Goal: Task Accomplishment & Management: Use online tool/utility

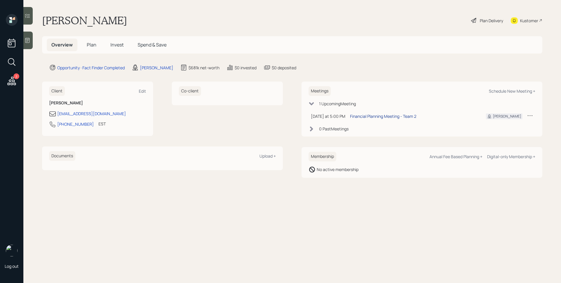
click at [378, 114] on div "Financial Planning Meeting - Team 2" at bounding box center [383, 116] width 66 height 6
click at [15, 82] on icon at bounding box center [12, 81] width 8 height 8
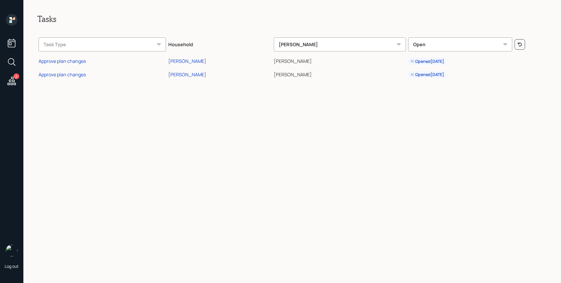
click at [70, 65] on td "Approve plan changes" at bounding box center [102, 60] width 130 height 13
click at [71, 63] on div "Approve plan changes" at bounding box center [62, 61] width 47 height 6
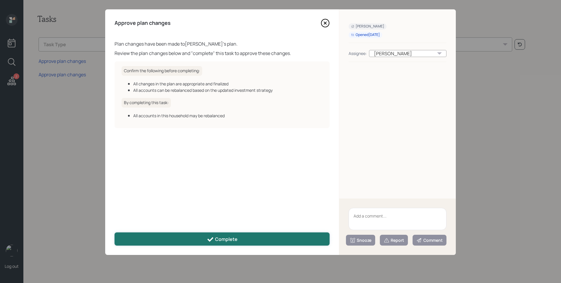
click at [288, 235] on button "Complete" at bounding box center [222, 238] width 215 height 13
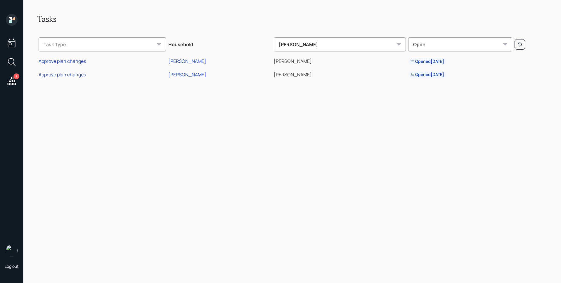
click at [63, 74] on div "Approve plan changes" at bounding box center [62, 74] width 47 height 6
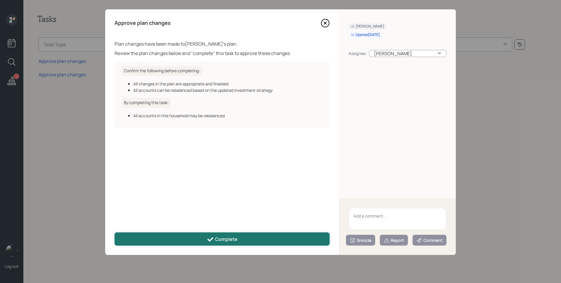
click at [267, 233] on button "Complete" at bounding box center [222, 238] width 215 height 13
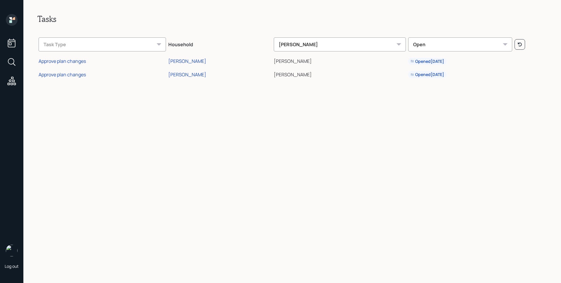
click at [8, 23] on icon at bounding box center [12, 20] width 12 height 12
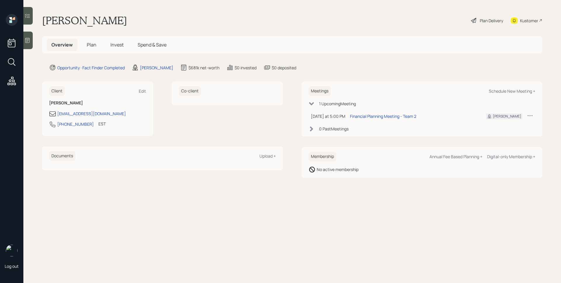
click at [301, 204] on main "Steve Spatafora Plan Delivery Kustomer Overview Plan Invest Spend & Save Opport…" at bounding box center [292, 141] width 538 height 283
drag, startPoint x: 299, startPoint y: 205, endPoint x: 295, endPoint y: 205, distance: 3.8
click at [298, 206] on main "Steve Spatafora Plan Delivery Kustomer Overview Plan Invest Spend & Save Opport…" at bounding box center [292, 141] width 538 height 283
click at [95, 44] on span "Plan" at bounding box center [92, 44] width 10 height 6
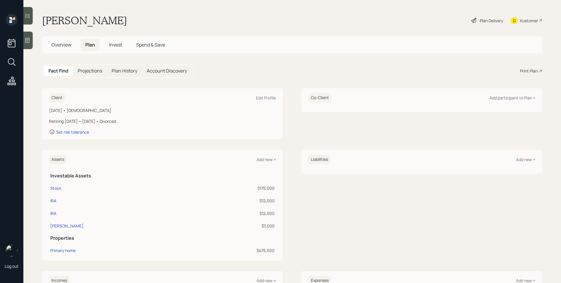
click at [29, 38] on icon at bounding box center [27, 40] width 4 height 5
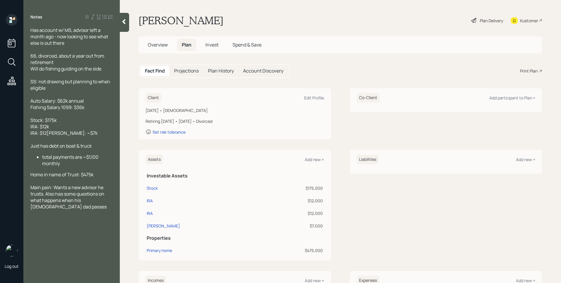
click at [358, 62] on main "Steve Spatafora Plan Delivery Kustomer Overview Plan Invest Spend & Save Fact F…" at bounding box center [340, 141] width 441 height 283
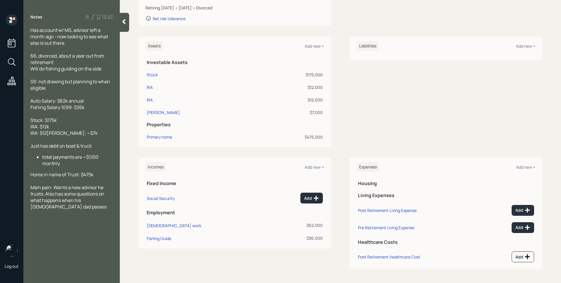
scroll to position [114, 0]
click at [149, 77] on div "Stock" at bounding box center [152, 74] width 11 height 6
select select "taxable"
select select "aggressive"
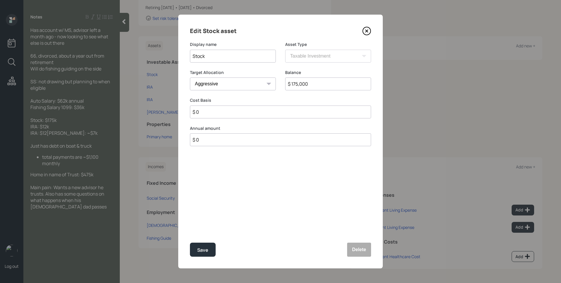
click at [212, 56] on input "Stock" at bounding box center [233, 56] width 86 height 13
type input "Morgan Stanley Brokerage"
click at [200, 248] on div "Save" at bounding box center [202, 250] width 11 height 8
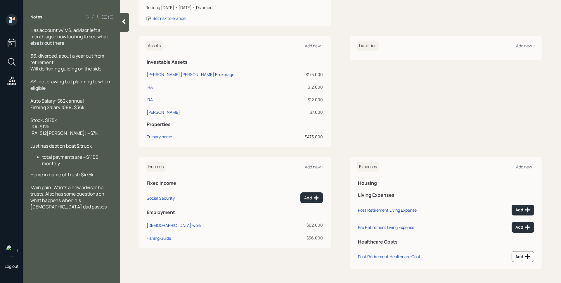
click at [150, 86] on div "IRA" at bounding box center [150, 87] width 6 height 6
select select "ira"
select select "balanced"
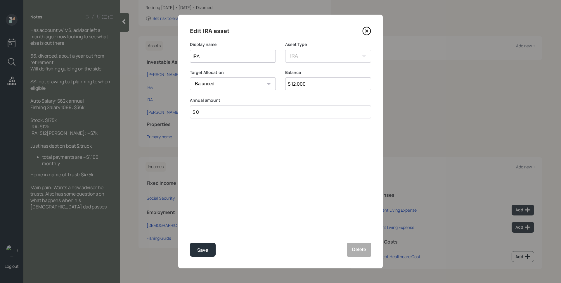
click at [192, 55] on input "IRA" at bounding box center [233, 56] width 86 height 13
type input "Morgan Stanley IRA"
drag, startPoint x: 202, startPoint y: 250, endPoint x: 207, endPoint y: 243, distance: 8.7
click at [202, 250] on div "Save" at bounding box center [202, 250] width 11 height 8
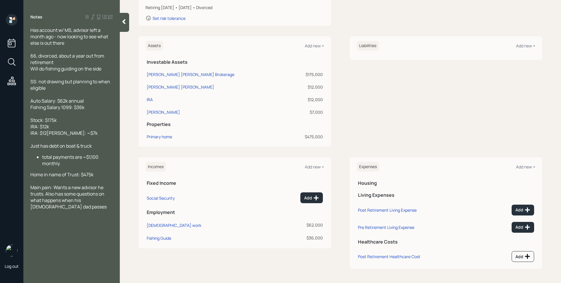
click at [153, 100] on div "IRA" at bounding box center [218, 99] width 143 height 6
click at [150, 99] on div "IRA" at bounding box center [150, 99] width 6 height 6
select select "ira"
select select "balanced"
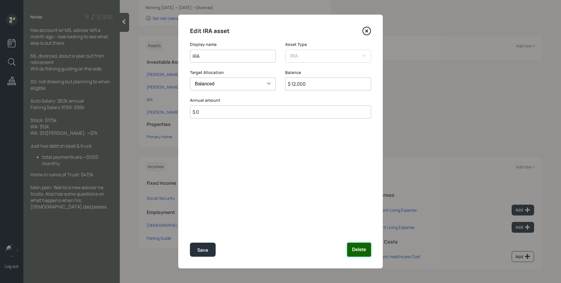
click at [368, 254] on button "Delete" at bounding box center [359, 250] width 24 height 14
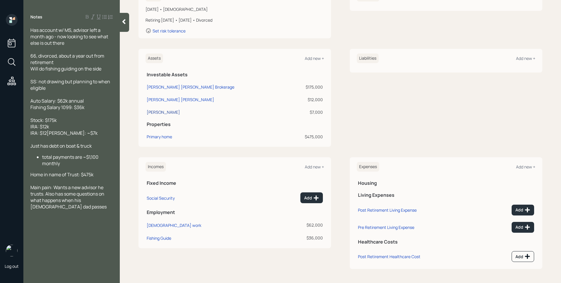
click at [153, 111] on div "Roth IRA" at bounding box center [163, 112] width 33 height 6
select select "roth_ira"
select select "balanced"
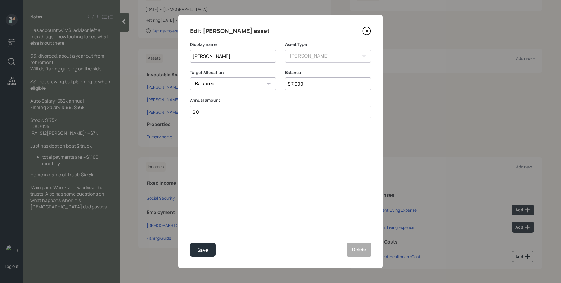
click at [192, 54] on input "Roth IRA" at bounding box center [233, 56] width 86 height 13
type input "Morgan Stanley Roth IRA"
click at [190, 243] on button "Save" at bounding box center [203, 250] width 26 height 14
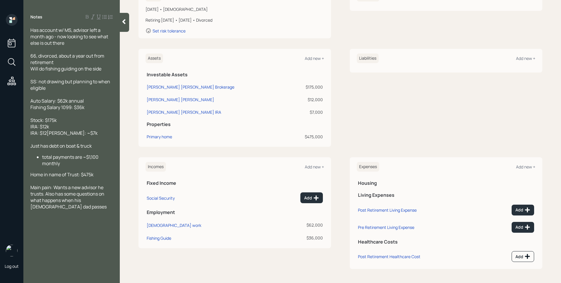
click at [388, 117] on div "Liabilities Add new +" at bounding box center [446, 98] width 193 height 98
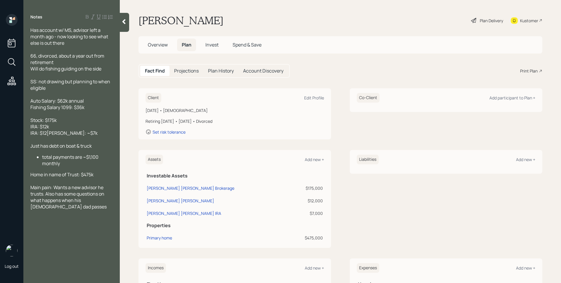
click at [339, 107] on div "Client Edit Profile January 1, 1959 • 66 years old Retiring in 1 year • January…" at bounding box center [341, 113] width 404 height 51
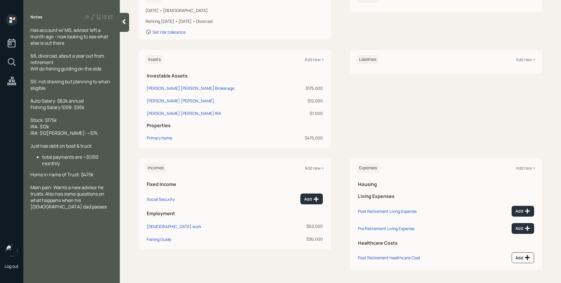
scroll to position [101, 0]
click at [156, 239] on div "Fishing Guide" at bounding box center [159, 238] width 25 height 6
select select "part_time"
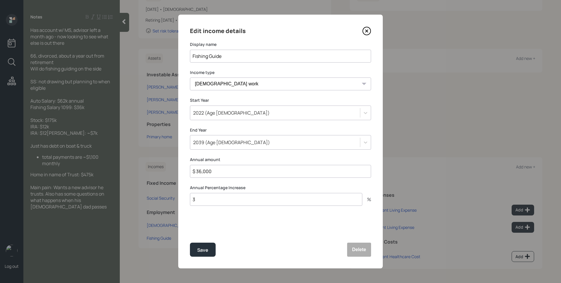
click at [281, 143] on div "2039 (Age 80)" at bounding box center [275, 142] width 170 height 10
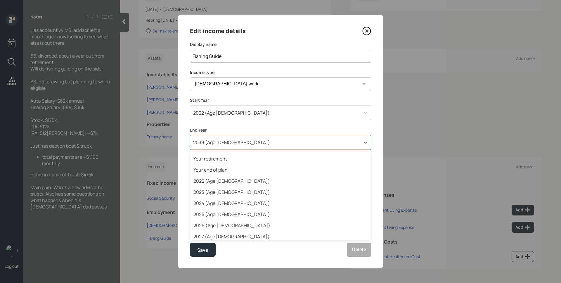
scroll to position [139, 0]
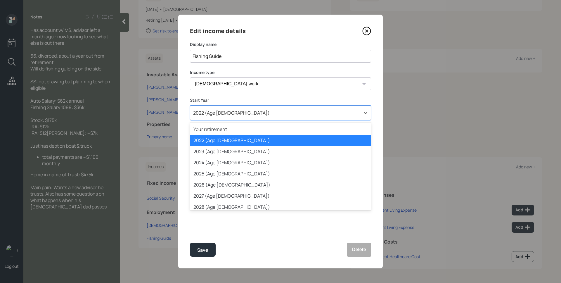
click at [278, 112] on div "2022 (Age 63)" at bounding box center [275, 113] width 170 height 10
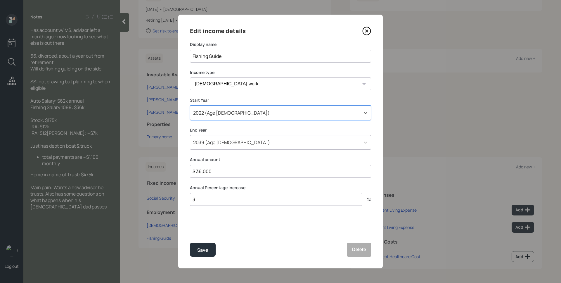
click at [275, 144] on div "2039 (Age 80)" at bounding box center [275, 142] width 170 height 10
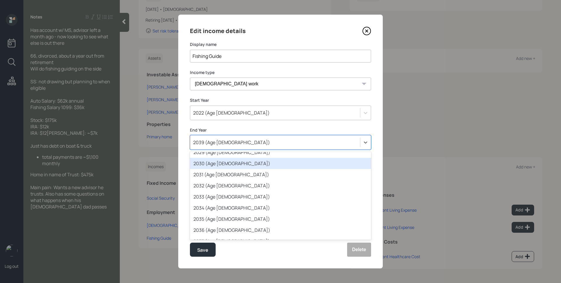
scroll to position [85, 0]
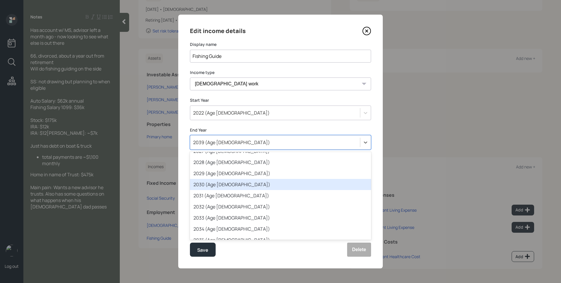
click at [247, 185] on div "2030 (Age 71)" at bounding box center [280, 184] width 181 height 11
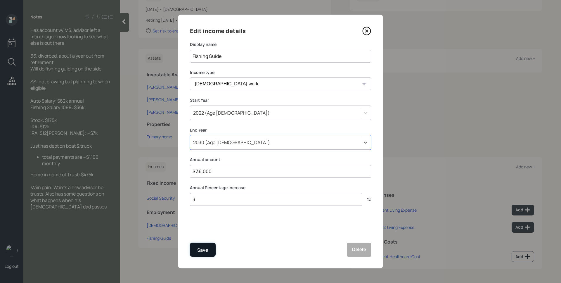
click at [201, 245] on button "Save" at bounding box center [203, 250] width 26 height 14
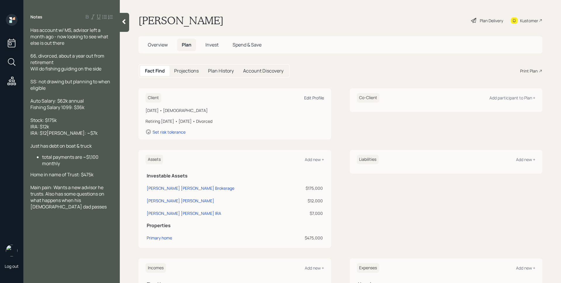
click at [308, 99] on div "Edit Profile" at bounding box center [314, 98] width 20 height 6
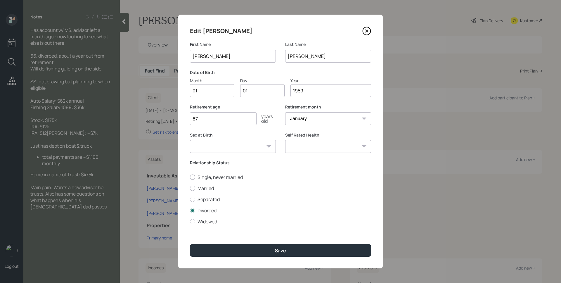
click at [209, 89] on input "01" at bounding box center [212, 90] width 44 height 13
type input "05"
type input "0"
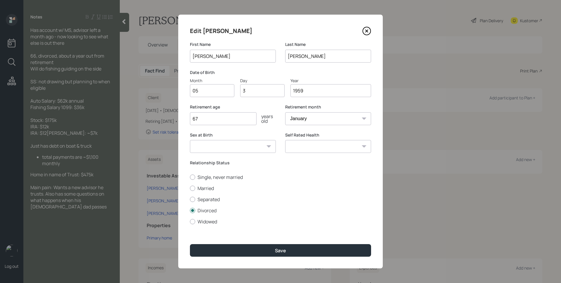
type input "30"
click at [314, 113] on select "January February March April May June July August September October November De…" at bounding box center [328, 118] width 86 height 13
select select "5"
click at [285, 112] on select "January February March April May June July August September October November De…" at bounding box center [328, 118] width 86 height 13
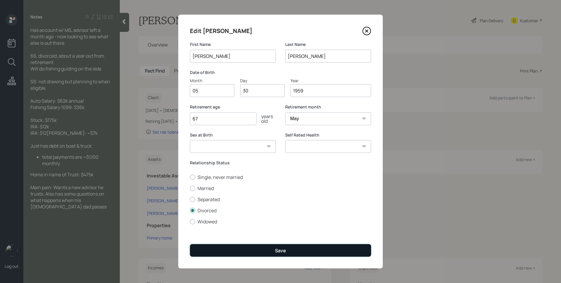
click at [274, 249] on button "Save" at bounding box center [280, 250] width 181 height 13
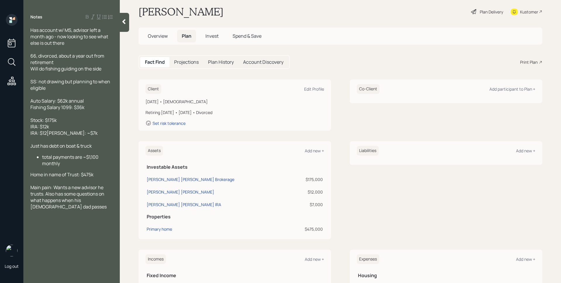
scroll to position [101, 0]
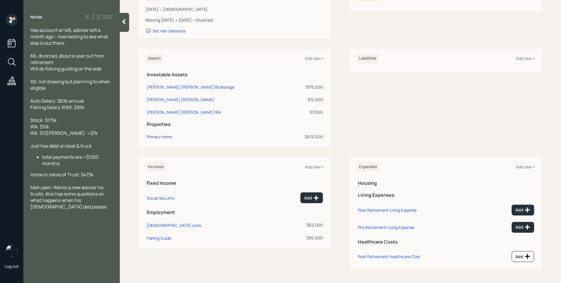
click at [168, 140] on td "Primary home" at bounding box center [219, 135] width 146 height 13
click at [167, 137] on div "Primary home" at bounding box center [159, 137] width 25 height 6
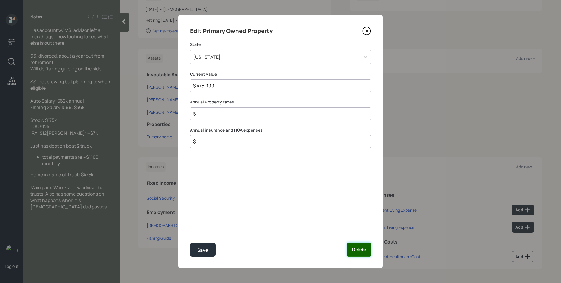
click at [361, 243] on button "Delete" at bounding box center [359, 250] width 24 height 14
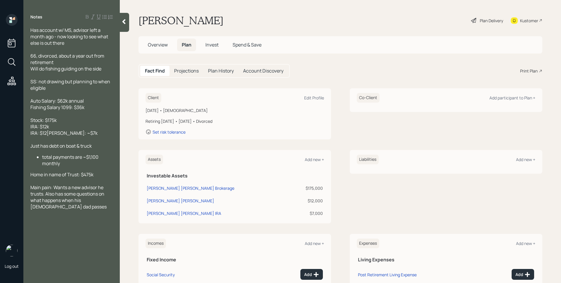
click at [483, 22] on div "Plan Delivery" at bounding box center [491, 21] width 23 height 6
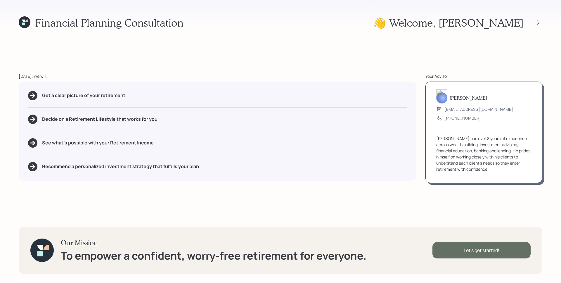
click at [484, 249] on div "Let's get started!" at bounding box center [481, 250] width 98 height 16
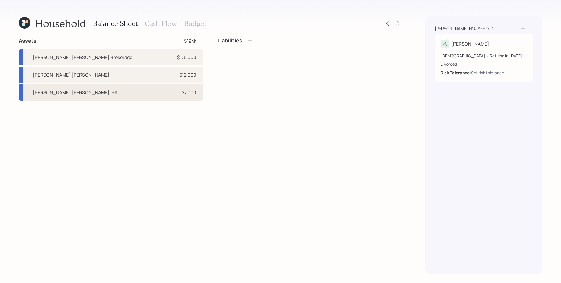
click at [194, 94] on div "$7,000" at bounding box center [189, 92] width 15 height 7
select select "roth_ira"
select select "balanced"
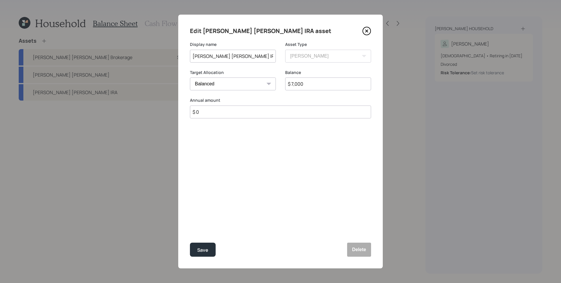
click at [366, 33] on icon at bounding box center [366, 31] width 9 height 9
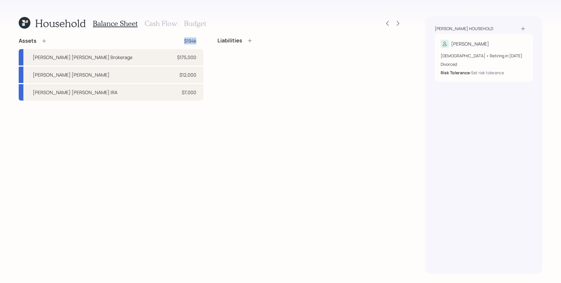
drag, startPoint x: 198, startPoint y: 43, endPoint x: 184, endPoint y: 40, distance: 15.1
click at [184, 40] on div "Assets $194k" at bounding box center [111, 40] width 185 height 7
click at [255, 93] on div "Liabilities" at bounding box center [309, 68] width 185 height 63
click at [100, 158] on div "Assets $194k Morgan Stanley Brokerage $175,000 Morgan Stanley IRA $12,000 Morga…" at bounding box center [210, 155] width 383 height 236
click at [46, 41] on icon at bounding box center [44, 41] width 6 height 6
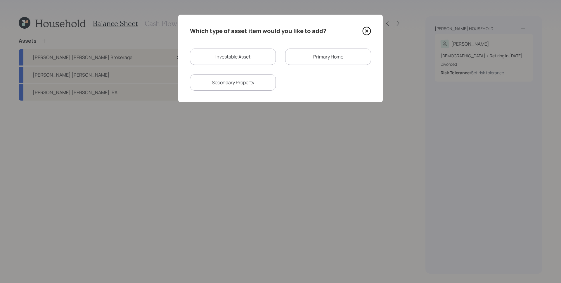
click at [321, 61] on div "Primary Home" at bounding box center [328, 57] width 86 height 16
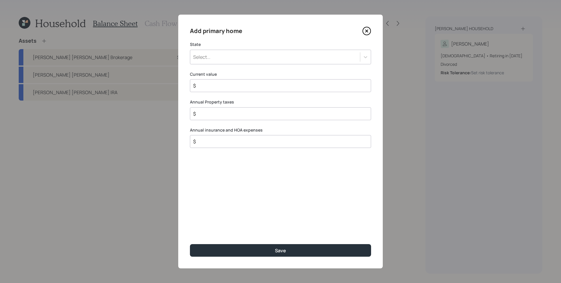
click at [300, 55] on div "Select..." at bounding box center [275, 57] width 170 height 10
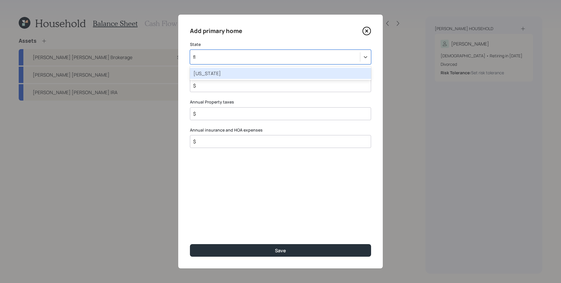
type input "flo"
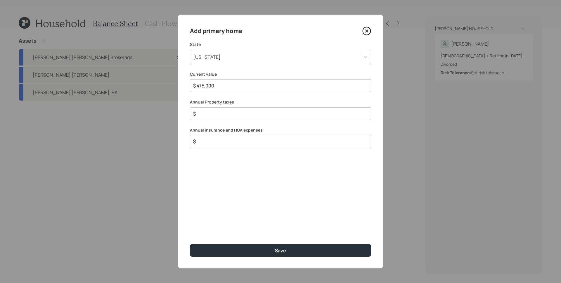
type input "$ 475,000"
click at [190, 244] on button "Save" at bounding box center [280, 250] width 181 height 13
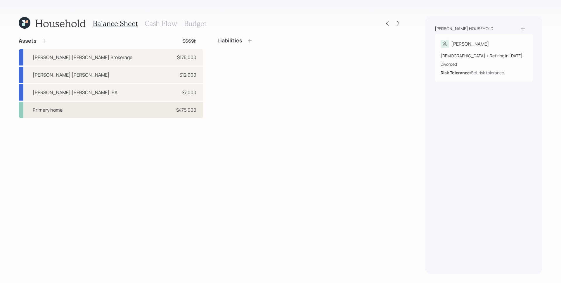
click at [172, 113] on div "Primary home $475,000" at bounding box center [111, 110] width 185 height 16
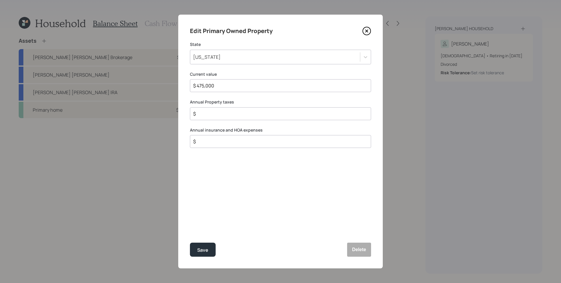
click at [368, 30] on icon at bounding box center [367, 31] width 2 height 2
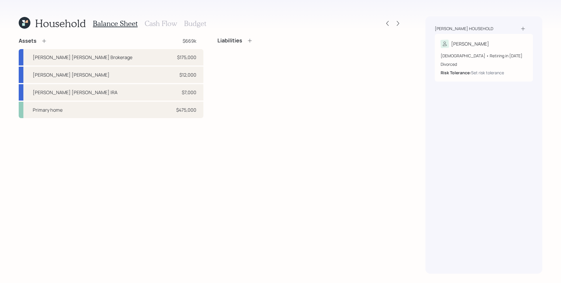
click at [292, 143] on div "Assets $669k Morgan Stanley Brokerage $175,000 Morgan Stanley IRA $12,000 Morga…" at bounding box center [210, 155] width 383 height 236
click at [246, 91] on div "Liabilities" at bounding box center [309, 77] width 185 height 81
click at [274, 154] on div "Assets $669k Morgan Stanley Brokerage $175,000 Morgan Stanley IRA $12,000 Morga…" at bounding box center [210, 155] width 383 height 236
click at [150, 111] on div "Primary home $475,000" at bounding box center [111, 110] width 185 height 16
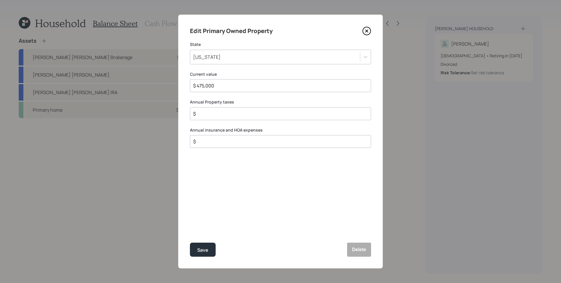
click at [253, 117] on input "$" at bounding box center [278, 113] width 171 height 7
type input "$ 2,400"
click at [248, 139] on input "$" at bounding box center [278, 141] width 171 height 7
click at [221, 143] on input "$" at bounding box center [278, 141] width 171 height 7
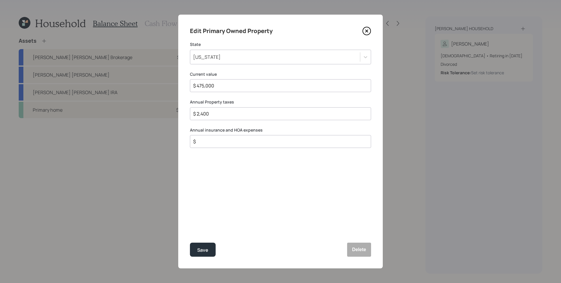
click at [221, 143] on input "$" at bounding box center [278, 141] width 171 height 7
type input "$ 3,000"
click at [190, 243] on button "Save" at bounding box center [203, 250] width 26 height 14
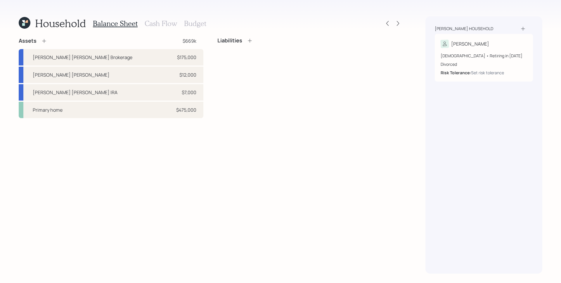
click at [41, 37] on div "Assets" at bounding box center [33, 40] width 28 height 7
click at [42, 39] on icon at bounding box center [44, 41] width 6 height 6
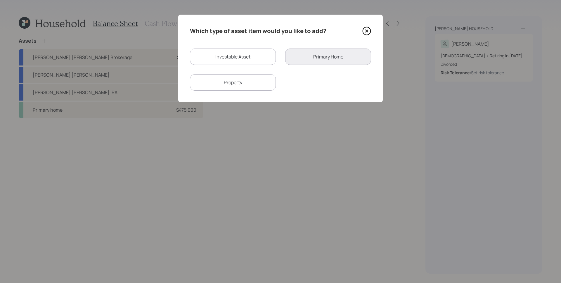
click at [236, 58] on div "Investable Asset" at bounding box center [233, 57] width 86 height 16
select select "taxable"
select select "balanced"
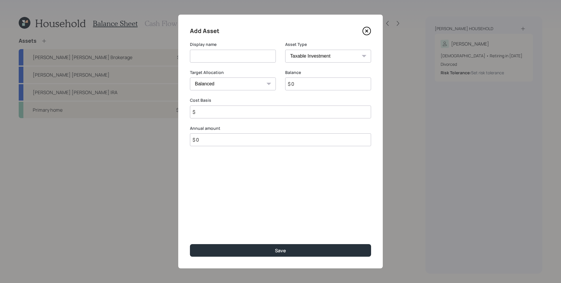
click at [236, 58] on input at bounding box center [233, 56] width 86 height 13
type input "Savings"
click at [339, 50] on select "SEP IRA IRA Roth IRA 401(k) Roth 401(k) 403(b) Roth 403(b) 457(b) Roth 457(b) H…" at bounding box center [328, 56] width 86 height 13
select select "emergency_fund"
click at [285, 50] on select "SEP IRA IRA Roth IRA 401(k) Roth 401(k) 403(b) Roth 403(b) 457(b) Roth 457(b) H…" at bounding box center [328, 56] width 86 height 13
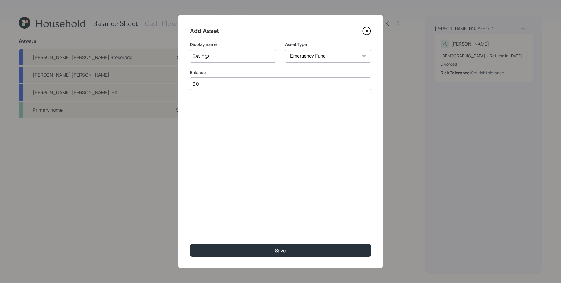
click at [318, 84] on input "$ 0" at bounding box center [280, 83] width 181 height 13
type input "$ 9,000"
click at [190, 244] on button "Save" at bounding box center [280, 250] width 181 height 13
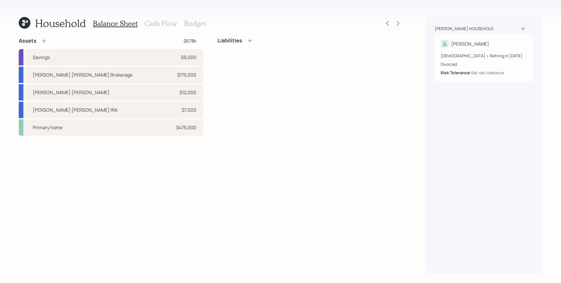
click at [307, 85] on div "Liabilities" at bounding box center [309, 86] width 185 height 98
click at [250, 39] on icon at bounding box center [250, 41] width 6 height 6
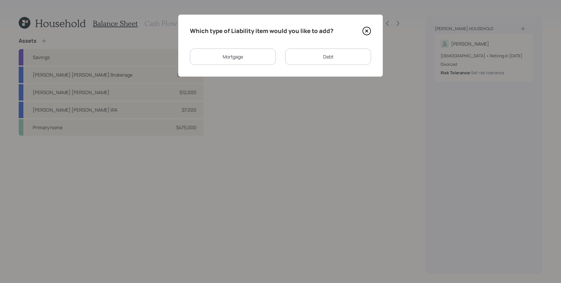
click at [316, 51] on div "Debt" at bounding box center [328, 57] width 86 height 16
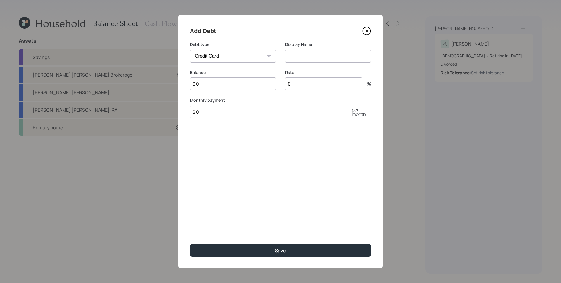
click at [250, 55] on select "Car Credit Card Medical Student Other" at bounding box center [233, 56] width 86 height 13
select select "car"
click at [190, 50] on select "Car Credit Card Medical Student Other" at bounding box center [233, 56] width 86 height 13
click at [201, 89] on input "$ 0" at bounding box center [233, 83] width 86 height 13
click at [204, 87] on input "$ 0" at bounding box center [233, 83] width 86 height 13
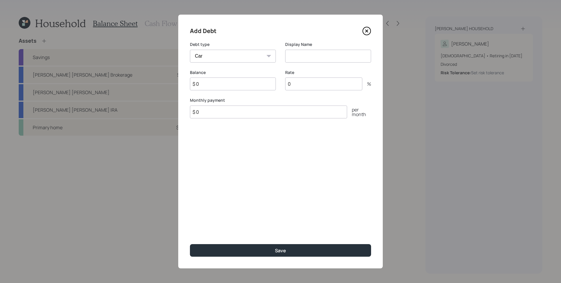
click at [316, 58] on input at bounding box center [328, 56] width 86 height 13
type input "Truck"
click at [216, 80] on input "$ 0" at bounding box center [233, 83] width 86 height 13
click at [227, 112] on input "$ 0" at bounding box center [268, 111] width 157 height 13
type input "$ 704"
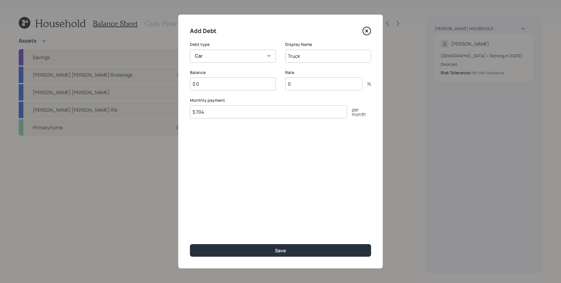
click at [210, 87] on input "$ 0" at bounding box center [233, 83] width 86 height 13
type input "$ 45,900"
click at [310, 79] on input "0" at bounding box center [323, 83] width 77 height 13
click at [312, 82] on input "0" at bounding box center [323, 83] width 77 height 13
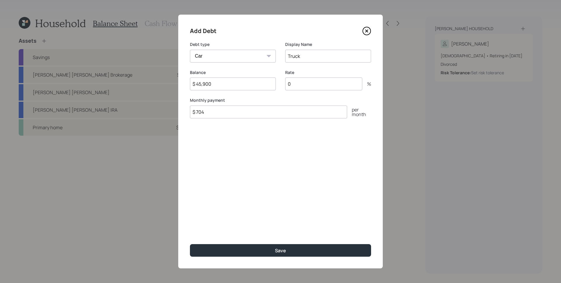
click at [312, 82] on input "0" at bounding box center [323, 83] width 77 height 13
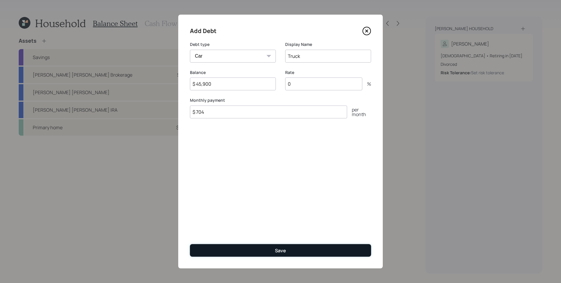
click at [305, 248] on button "Save" at bounding box center [280, 250] width 181 height 13
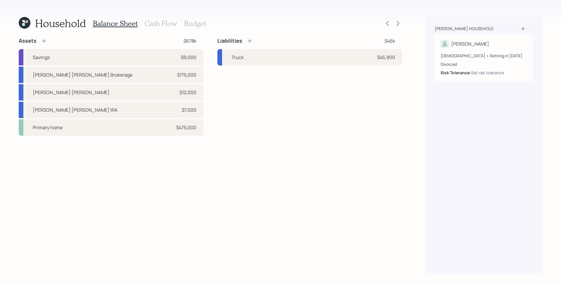
click at [254, 39] on div "Liabilities $46k" at bounding box center [309, 40] width 185 height 7
click at [250, 41] on icon at bounding box center [250, 41] width 6 height 6
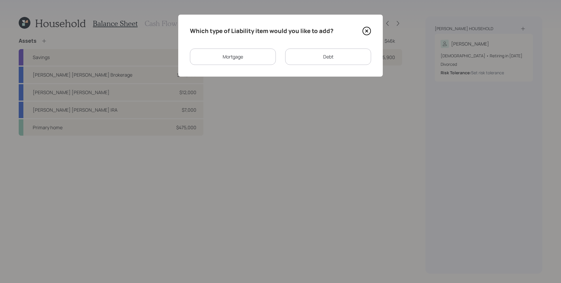
click at [347, 56] on div "Debt" at bounding box center [328, 57] width 86 height 16
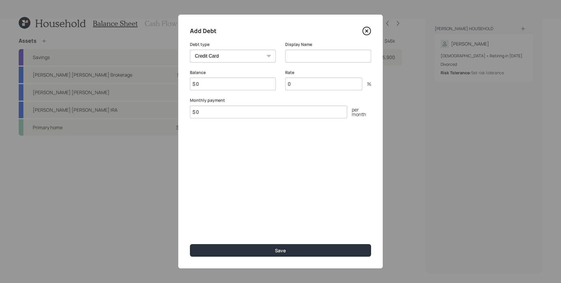
click at [263, 50] on select "Car Credit Card Medical Student Other" at bounding box center [233, 56] width 86 height 13
select select "car"
click at [190, 50] on select "Car Credit Card Medical Student Other" at bounding box center [233, 56] width 86 height 13
click at [331, 54] on input at bounding box center [328, 56] width 86 height 13
type input "Boat"
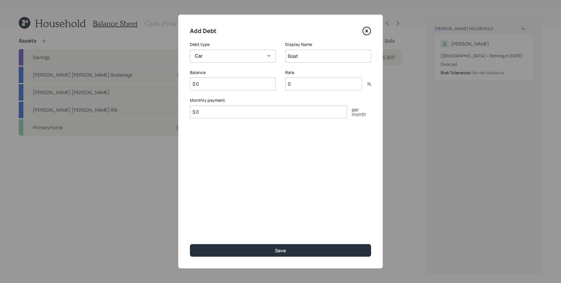
click at [223, 81] on input "$ 0" at bounding box center [233, 83] width 86 height 13
type input "$ 52,000"
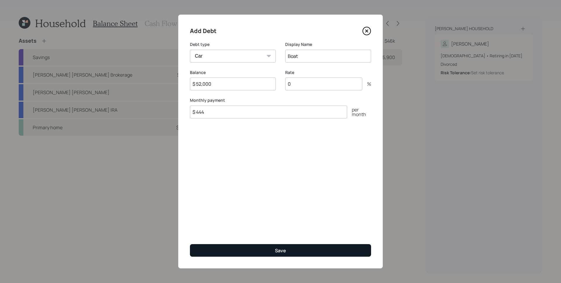
type input "$ 444"
click at [258, 249] on button "Save" at bounding box center [280, 250] width 181 height 13
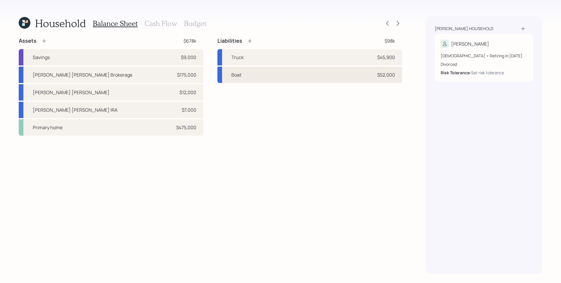
click at [297, 72] on div "Boat $52,000" at bounding box center [309, 75] width 185 height 16
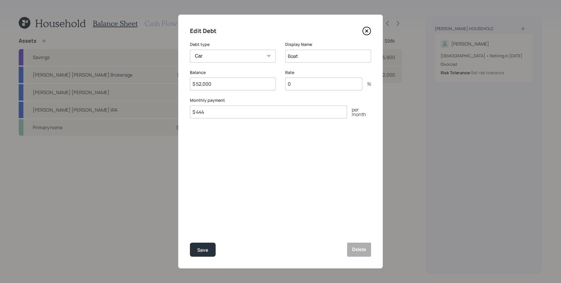
click at [330, 86] on input "0" at bounding box center [323, 83] width 77 height 13
type input "3.9"
click at [198, 247] on div "Save" at bounding box center [202, 250] width 11 height 8
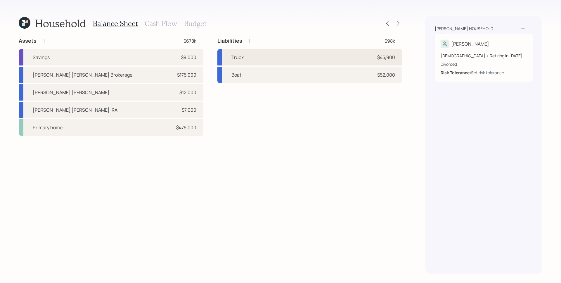
click at [308, 55] on div "Truck $45,900" at bounding box center [309, 57] width 185 height 16
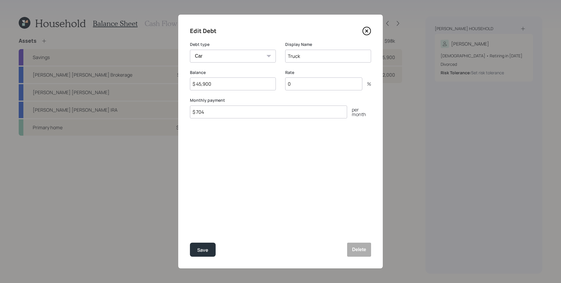
click at [333, 87] on input "0" at bounding box center [323, 83] width 77 height 13
type input "6.19"
click at [282, 173] on div "Edit Debt Debt type Car Credit Card Medical Student Other Display Name Truck Ba…" at bounding box center [280, 142] width 205 height 254
click at [207, 250] on div "Save" at bounding box center [202, 250] width 11 height 8
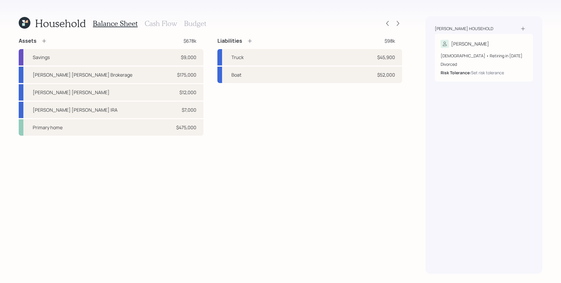
click at [252, 39] on icon at bounding box center [250, 41] width 6 height 6
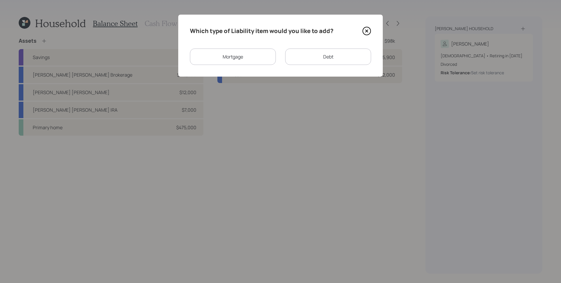
click at [258, 58] on div "Mortgage" at bounding box center [233, 57] width 86 height 16
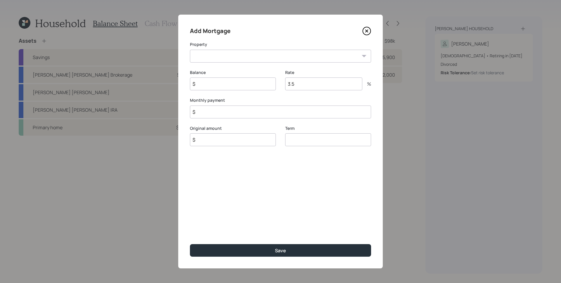
click at [369, 33] on icon at bounding box center [366, 31] width 9 height 9
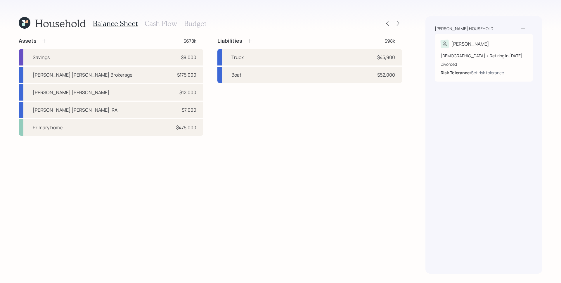
click at [248, 40] on icon at bounding box center [250, 41] width 6 height 6
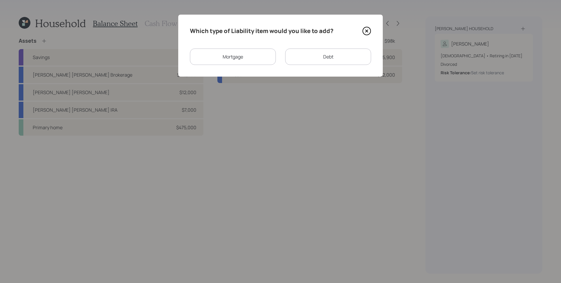
click at [309, 51] on div "Debt" at bounding box center [328, 57] width 86 height 16
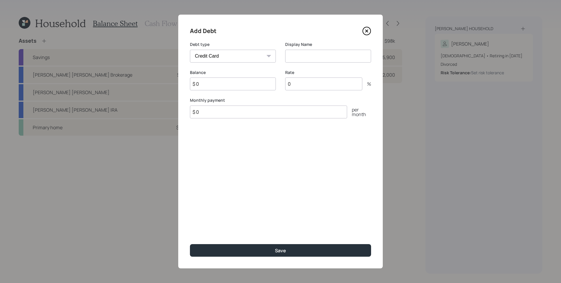
click at [249, 59] on select "Car Credit Card Medical Student Other" at bounding box center [233, 56] width 86 height 13
select select "other"
click at [190, 50] on select "Car Credit Card Medical Student Other" at bounding box center [233, 56] width 86 height 13
click at [330, 55] on input at bounding box center [328, 56] width 86 height 13
click at [297, 55] on input "Syncrony" at bounding box center [328, 56] width 86 height 13
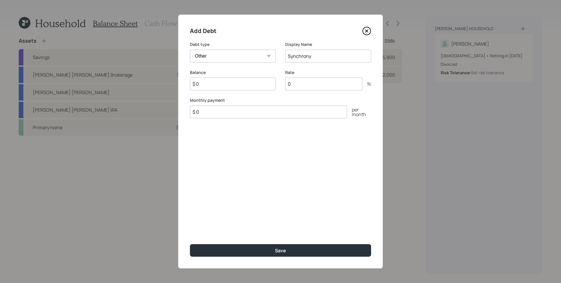
type input "Synchrony"
click at [246, 86] on input "$ 0" at bounding box center [233, 83] width 86 height 13
type input "$ 3,000"
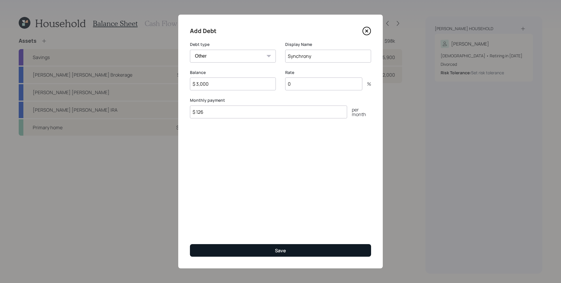
drag, startPoint x: 346, startPoint y: 188, endPoint x: 335, endPoint y: 248, distance: 61.5
click at [346, 188] on div "Add Debt Debt type Car Credit Card Medical Student Other Display Name Synchrony…" at bounding box center [280, 142] width 205 height 254
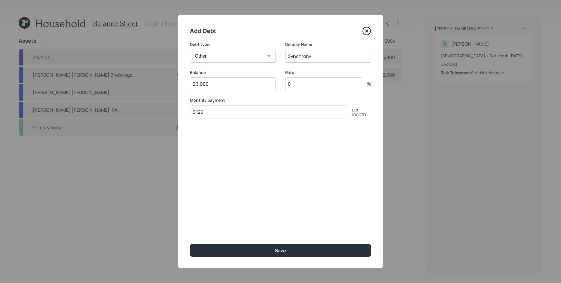
drag, startPoint x: 214, startPoint y: 113, endPoint x: 233, endPoint y: 114, distance: 19.4
click at [233, 114] on input "$ 126" at bounding box center [268, 111] width 157 height 13
type input "$ 300"
click at [190, 244] on button "Save" at bounding box center [280, 250] width 181 height 13
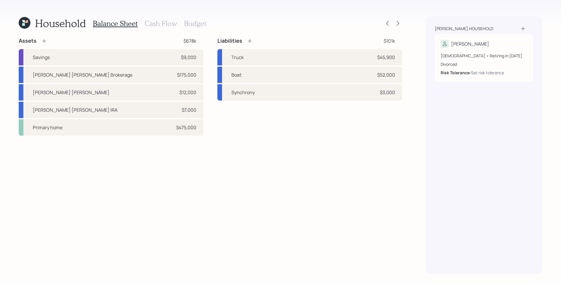
click at [160, 23] on h3 "Cash Flow" at bounding box center [161, 23] width 32 height 8
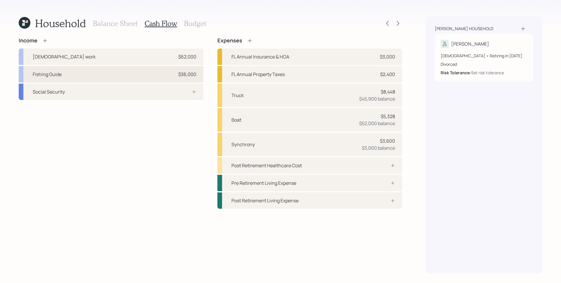
click at [159, 76] on div "Fishing Guide $36,000" at bounding box center [111, 74] width 185 height 16
select select "part_time"
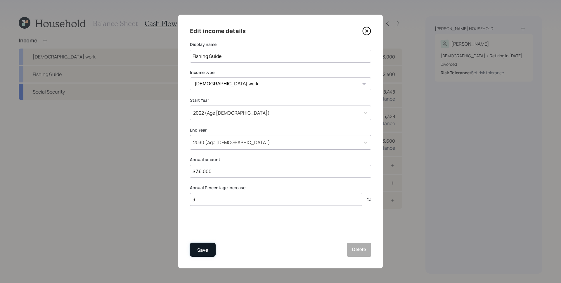
click at [205, 249] on div "Save" at bounding box center [202, 250] width 11 height 8
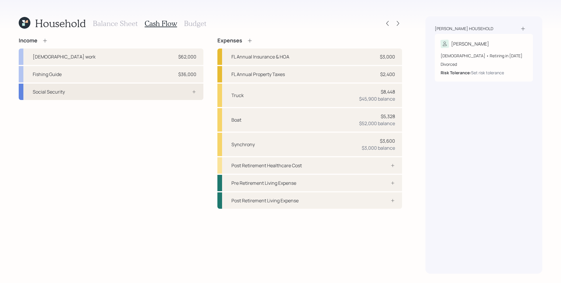
click at [177, 93] on div "Social Security" at bounding box center [111, 92] width 185 height 16
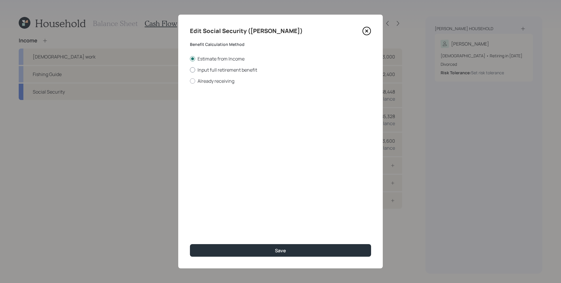
click at [221, 71] on label "Input full retirement benefit" at bounding box center [280, 70] width 181 height 6
click at [190, 70] on input "Input full retirement benefit" at bounding box center [190, 70] width 0 height 0
radio input "true"
click at [235, 106] on input "$" at bounding box center [280, 105] width 181 height 13
click at [260, 200] on div "Edit Social Security (Steve) Benefit Calculation Method Estimate from Income In…" at bounding box center [280, 142] width 205 height 254
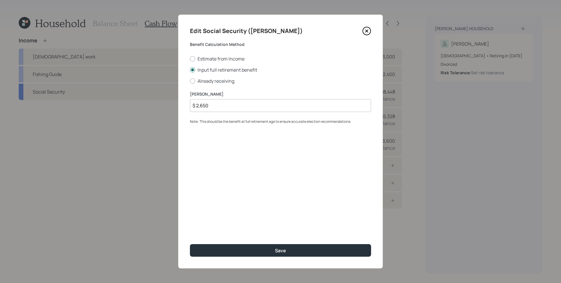
drag, startPoint x: 208, startPoint y: 106, endPoint x: 204, endPoint y: 105, distance: 4.2
click at [204, 105] on input "$ 2,650" at bounding box center [280, 105] width 181 height 13
type input "$ 2,600"
click at [190, 244] on button "Save" at bounding box center [280, 250] width 181 height 13
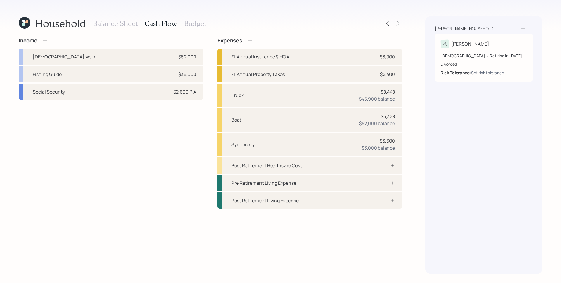
click at [458, 174] on div "Spatafora household Steve 66 years old • Retiring in May 2026 Divorced Risk Tol…" at bounding box center [483, 144] width 117 height 257
click at [392, 167] on div "Post Retirement Healthcare Cost" at bounding box center [309, 165] width 185 height 16
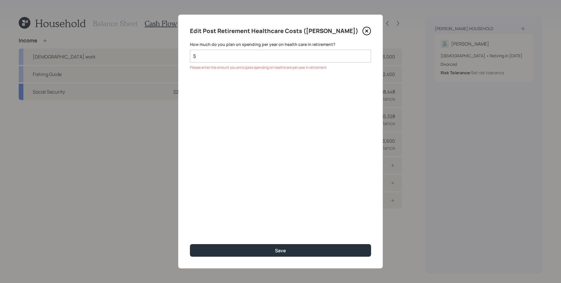
click at [298, 56] on input "$" at bounding box center [278, 56] width 171 height 7
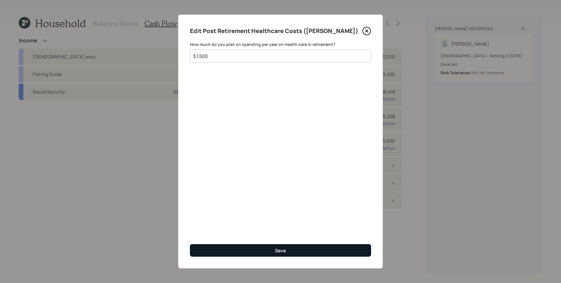
type input "$ 1,500"
click at [345, 247] on button "Save" at bounding box center [280, 250] width 181 height 13
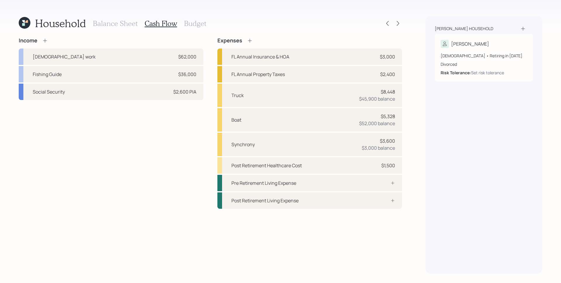
click at [26, 21] on icon at bounding box center [26, 21] width 3 height 3
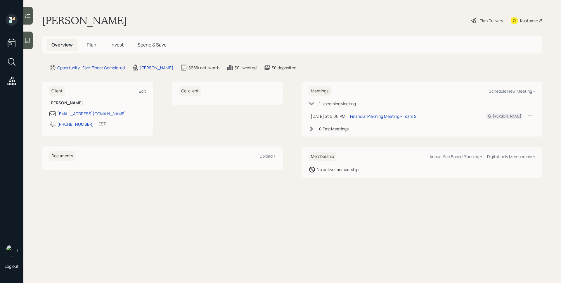
click at [479, 22] on div "Plan Delivery" at bounding box center [486, 20] width 33 height 13
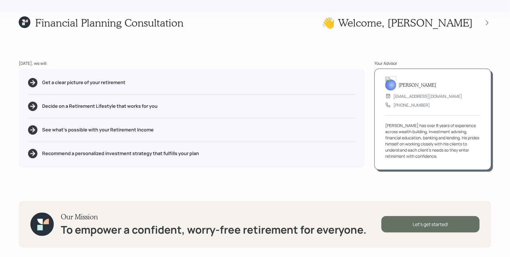
click at [415, 219] on div "Let's get started!" at bounding box center [430, 224] width 98 height 16
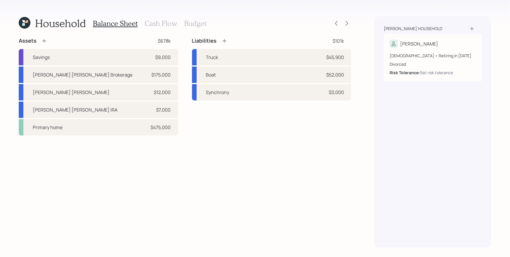
click at [272, 202] on div "Assets $678k Savings $9,000 Morgan Stanley Brokerage $175,000 Morgan Stanley IR…" at bounding box center [185, 142] width 332 height 210
click at [153, 24] on h3 "Cash Flow" at bounding box center [161, 23] width 32 height 8
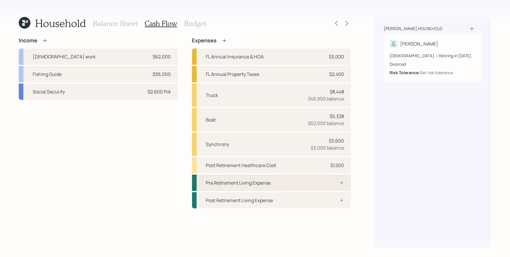
click at [327, 186] on div "Pre Retirement Living Expense" at bounding box center [271, 183] width 159 height 16
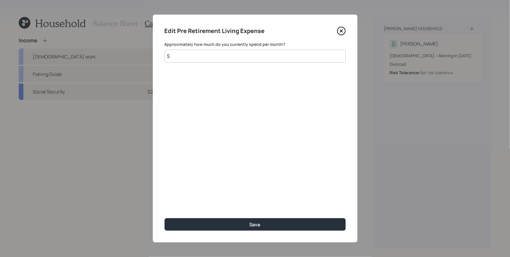
click at [201, 53] on input "$" at bounding box center [255, 56] width 181 height 13
type input "$ 1,200"
click at [165, 218] on button "Save" at bounding box center [255, 224] width 181 height 13
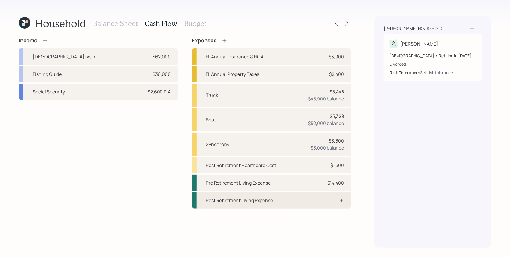
click at [322, 198] on div "Post Retirement Living Expense" at bounding box center [271, 200] width 159 height 16
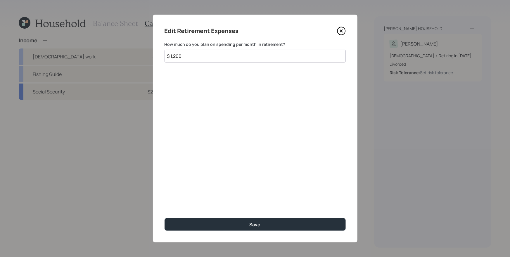
type input "$ 1,200"
click at [165, 218] on button "Save" at bounding box center [255, 224] width 181 height 13
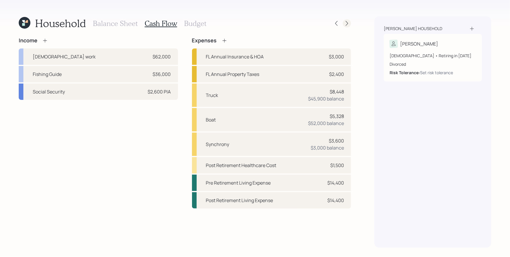
click at [349, 24] on icon at bounding box center [347, 23] width 6 height 6
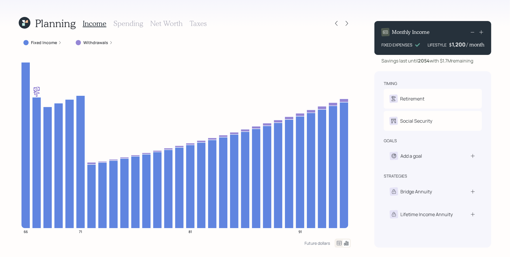
click at [58, 42] on icon at bounding box center [60, 43] width 4 height 4
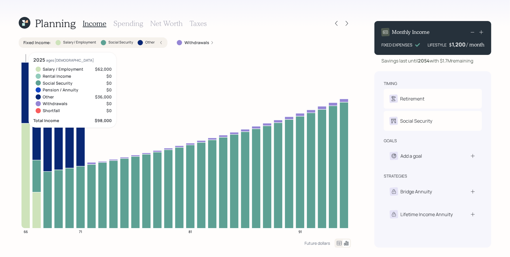
click at [22, 136] on icon at bounding box center [25, 175] width 9 height 105
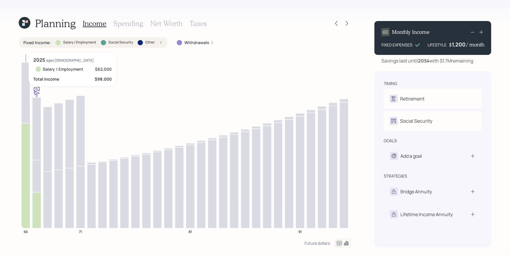
click at [22, 136] on icon at bounding box center [25, 175] width 9 height 105
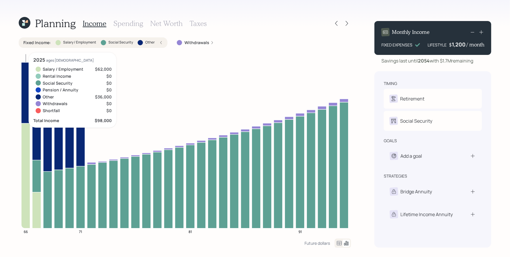
click at [26, 104] on icon at bounding box center [25, 92] width 9 height 61
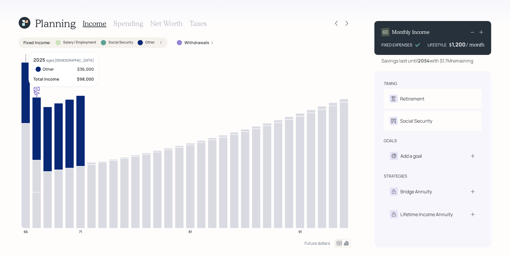
click at [26, 104] on icon at bounding box center [25, 92] width 9 height 61
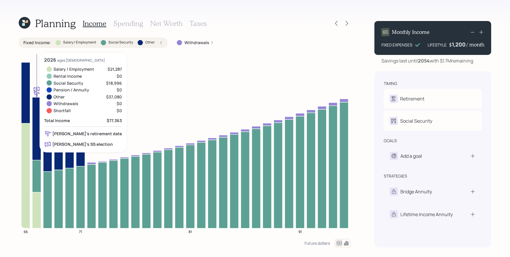
click at [37, 181] on icon at bounding box center [36, 176] width 9 height 32
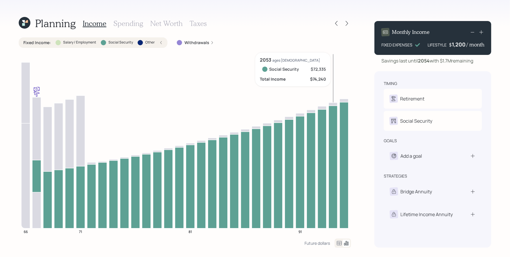
click at [333, 194] on icon at bounding box center [333, 167] width 9 height 123
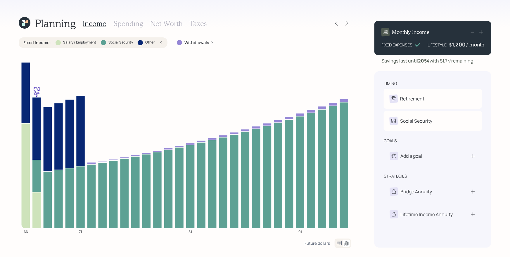
click at [158, 41] on div "Fixed Income : Salary / Employment Social Security Other" at bounding box center [92, 43] width 139 height 6
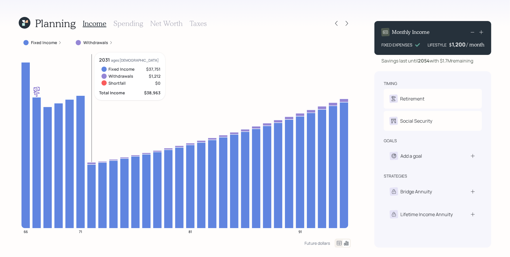
click at [91, 162] on icon at bounding box center [91, 163] width 9 height 2
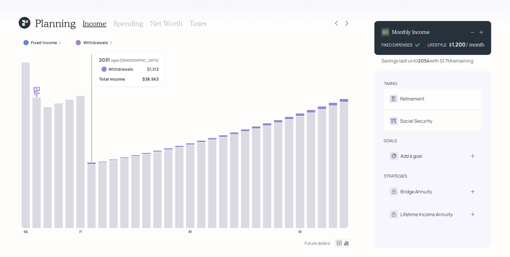
click at [93, 163] on icon at bounding box center [91, 163] width 9 height 2
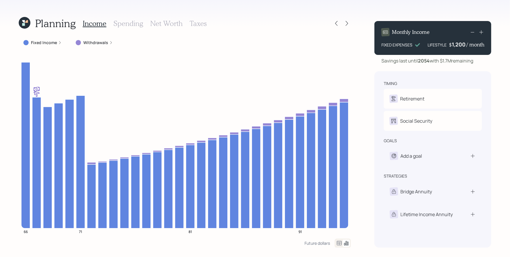
click at [110, 44] on icon at bounding box center [111, 43] width 4 height 4
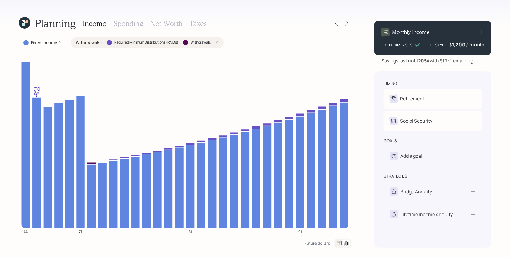
click at [218, 43] on icon at bounding box center [217, 43] width 4 height 4
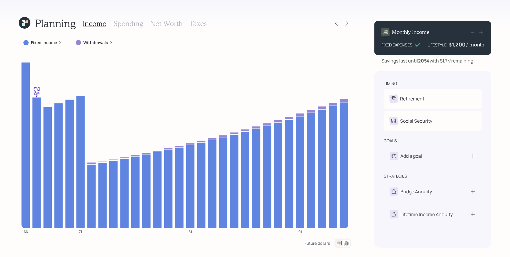
click at [120, 19] on div "Income Spending Net Worth Taxes" at bounding box center [145, 23] width 124 height 14
click at [123, 22] on h3 "Spending" at bounding box center [128, 23] width 30 height 8
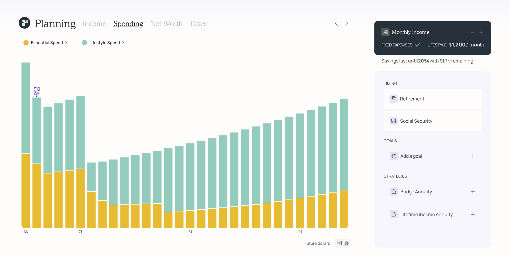
click at [51, 42] on label "Essential Spend" at bounding box center [47, 43] width 32 height 6
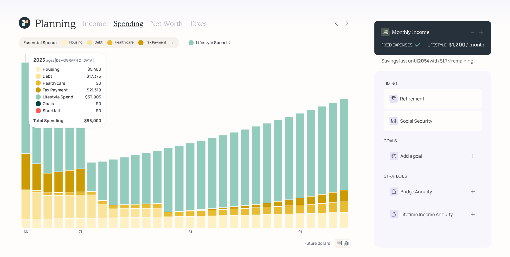
click at [26, 224] on icon at bounding box center [25, 223] width 9 height 9
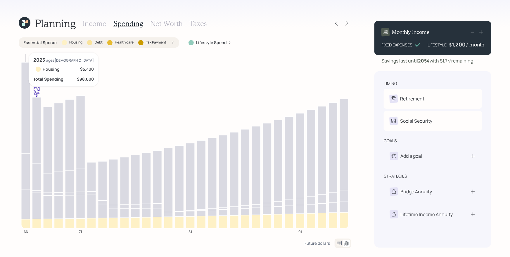
click at [27, 224] on icon at bounding box center [25, 223] width 9 height 9
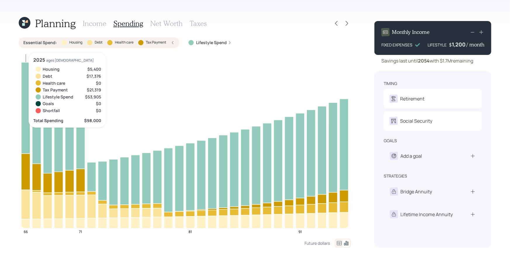
click at [26, 208] on icon at bounding box center [25, 205] width 9 height 30
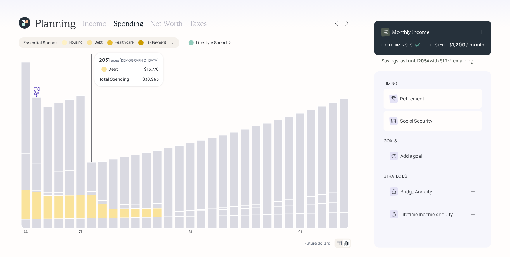
click at [90, 203] on icon at bounding box center [91, 206] width 9 height 23
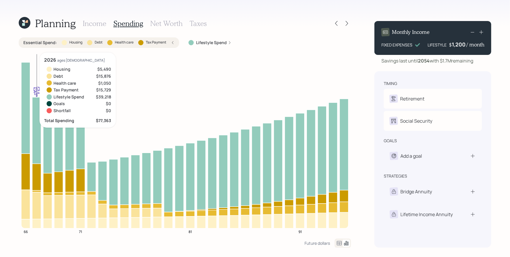
click at [38, 192] on icon at bounding box center [36, 192] width 9 height 2
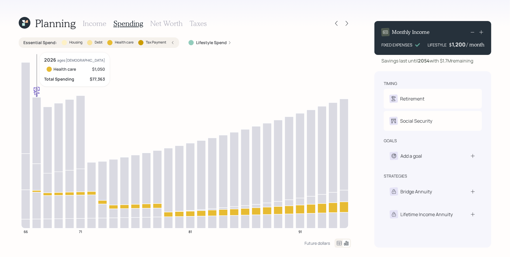
click at [37, 192] on icon at bounding box center [36, 192] width 9 height 2
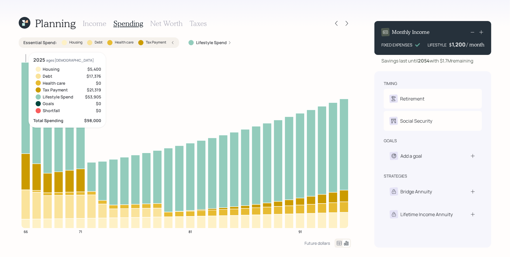
click at [25, 171] on icon at bounding box center [25, 172] width 9 height 36
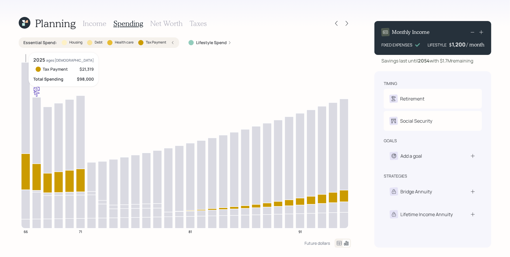
click at [27, 179] on icon at bounding box center [25, 172] width 9 height 36
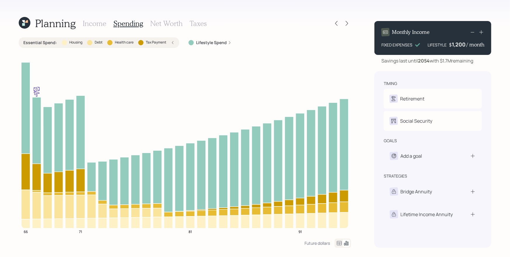
click at [173, 41] on icon at bounding box center [173, 43] width 4 height 4
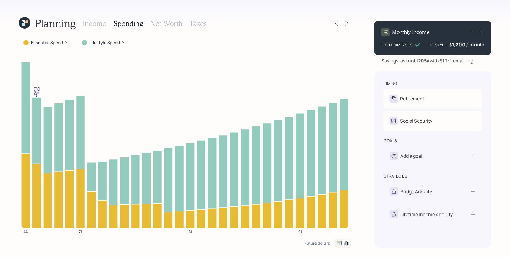
click at [121, 42] on icon at bounding box center [123, 43] width 4 height 4
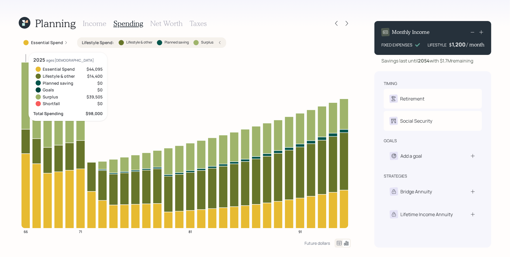
click at [24, 140] on icon at bounding box center [25, 141] width 9 height 25
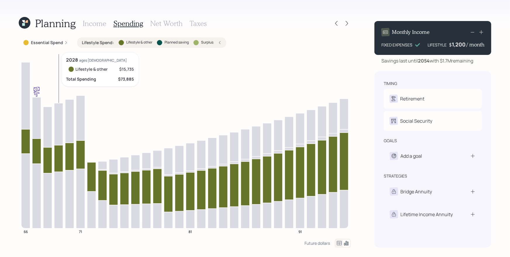
click at [52, 158] on icon "66 71 81 91" at bounding box center [185, 146] width 332 height 186
click at [45, 154] on icon at bounding box center [47, 160] width 9 height 26
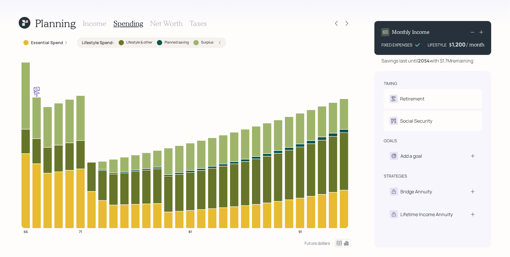
click at [223, 44] on div "Lifestyle Spend : Lifestyle & other Planned saving Surplus" at bounding box center [151, 42] width 149 height 11
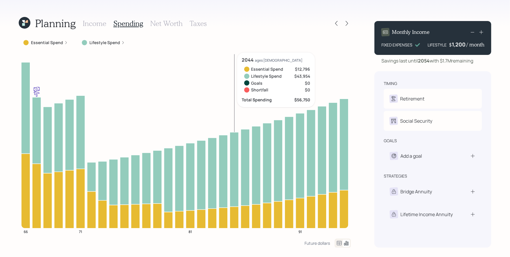
click at [96, 25] on h3 "Income" at bounding box center [95, 23] width 24 height 8
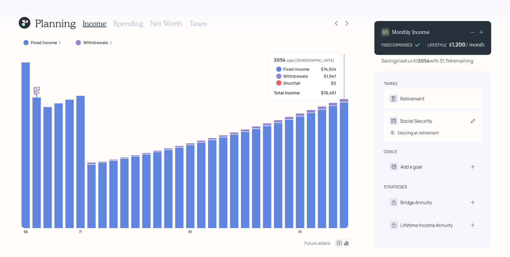
click at [431, 121] on div "Social Security" at bounding box center [416, 120] width 32 height 7
select select "5"
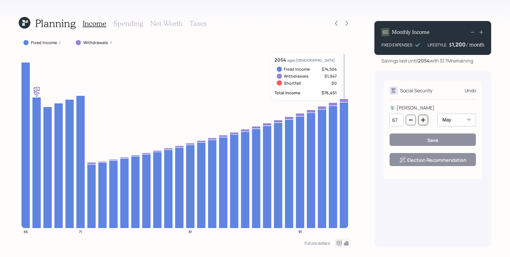
click at [425, 119] on icon "button" at bounding box center [423, 120] width 5 height 5
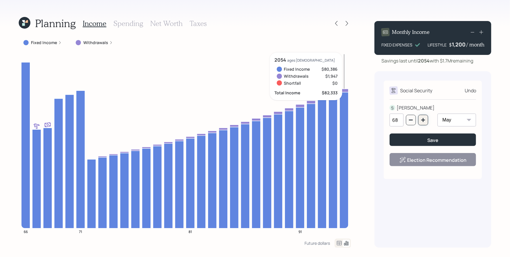
click at [425, 119] on icon "button" at bounding box center [423, 120] width 5 height 5
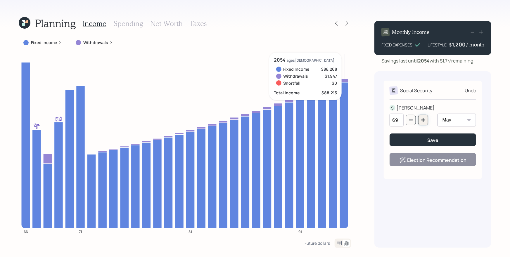
click at [425, 119] on icon "button" at bounding box center [423, 120] width 5 height 5
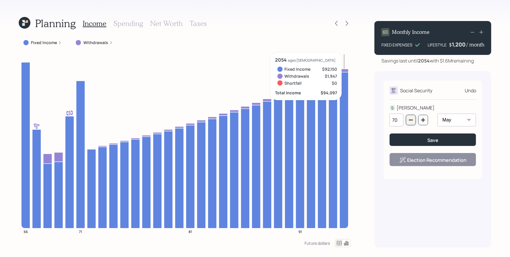
click at [410, 118] on icon "button" at bounding box center [411, 120] width 5 height 5
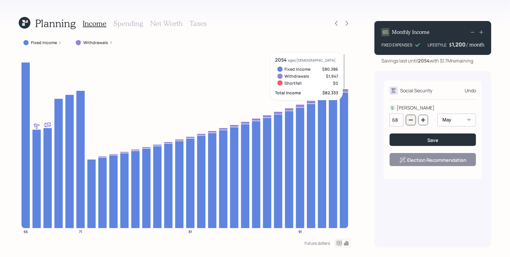
click at [410, 118] on icon "button" at bounding box center [411, 120] width 5 height 5
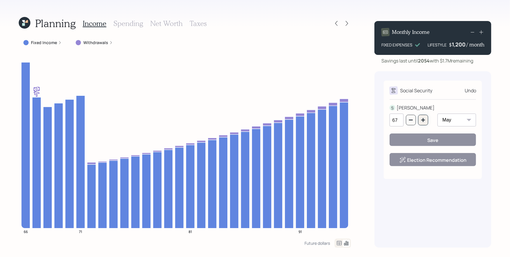
click at [425, 121] on icon "button" at bounding box center [423, 120] width 5 height 5
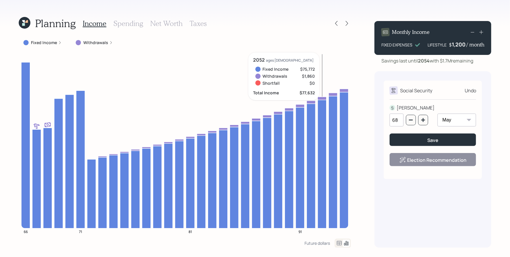
drag, startPoint x: 445, startPoint y: 106, endPoint x: 442, endPoint y: 108, distance: 3.7
click at [445, 106] on div "S STEVE" at bounding box center [433, 107] width 86 height 7
click at [422, 117] on button "button" at bounding box center [423, 120] width 10 height 11
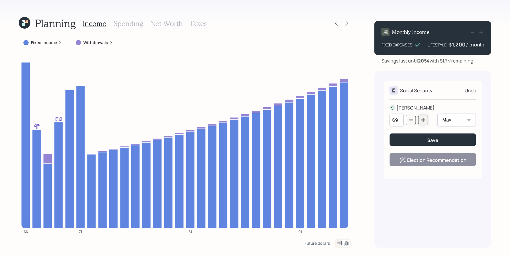
click at [425, 121] on icon "button" at bounding box center [423, 120] width 5 height 5
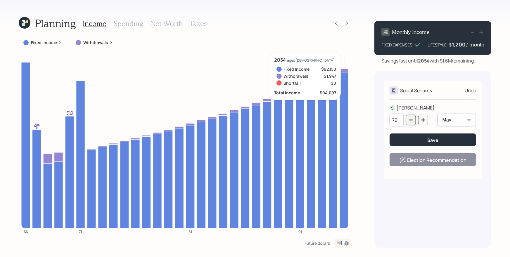
click at [414, 118] on button "button" at bounding box center [411, 120] width 10 height 11
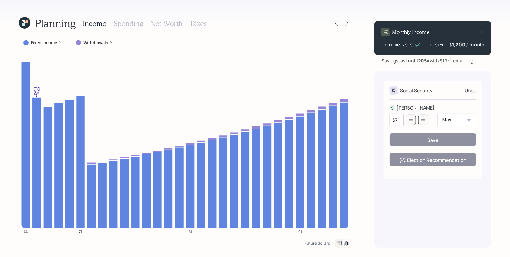
click at [115, 25] on h3 "Spending" at bounding box center [128, 23] width 30 height 8
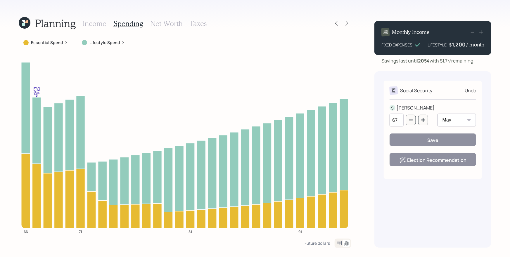
click at [117, 41] on label "Lifestyle Spend" at bounding box center [104, 43] width 31 height 6
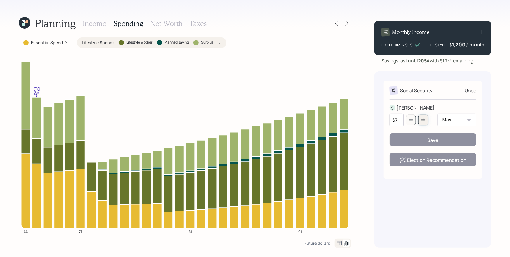
click at [423, 121] on icon "button" at bounding box center [423, 120] width 4 height 4
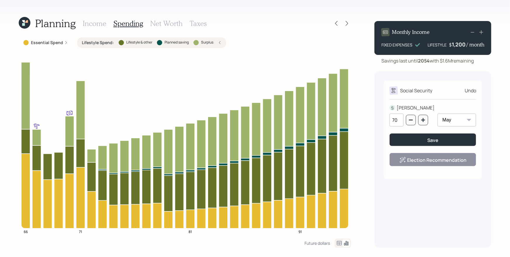
click at [68, 42] on div "Essential Spend" at bounding box center [46, 42] width 54 height 11
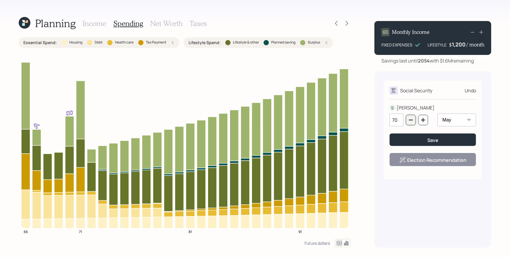
click at [412, 119] on icon "button" at bounding box center [411, 120] width 5 height 5
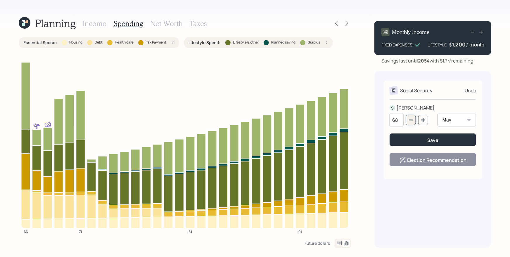
click at [412, 119] on icon "button" at bounding box center [411, 120] width 5 height 5
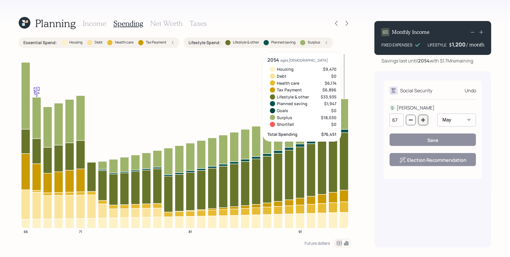
click at [422, 117] on button "button" at bounding box center [423, 120] width 10 height 11
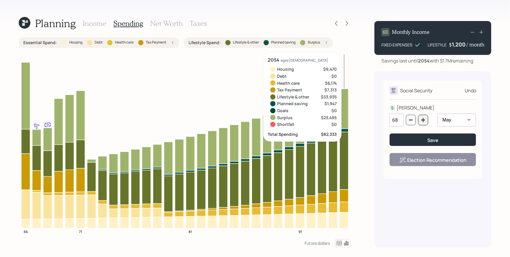
click at [423, 118] on icon "button" at bounding box center [423, 120] width 5 height 5
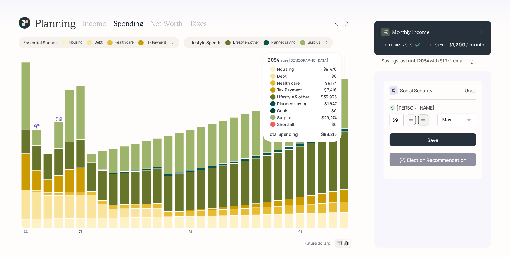
click at [423, 118] on icon "button" at bounding box center [423, 120] width 5 height 5
type input "70"
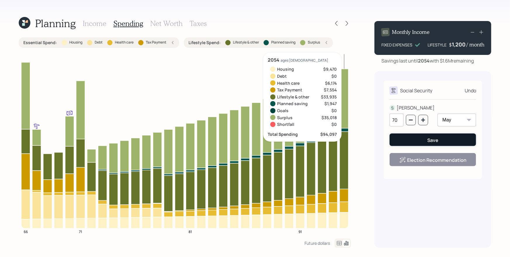
click at [421, 142] on button "Save" at bounding box center [433, 140] width 86 height 13
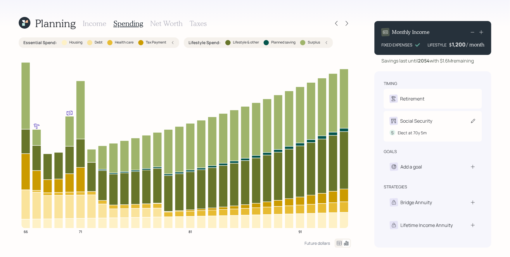
click at [418, 122] on div "Social Security" at bounding box center [416, 120] width 32 height 7
select select "5"
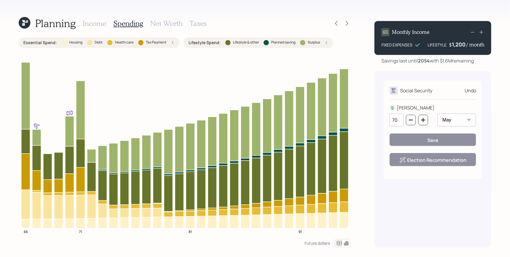
click at [90, 21] on h3 "Income" at bounding box center [95, 23] width 24 height 8
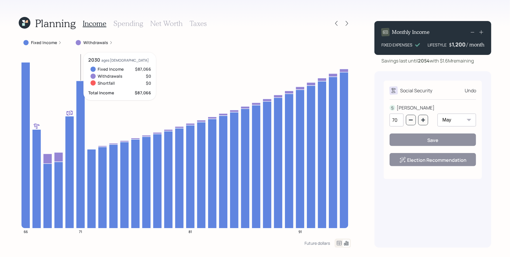
click at [127, 20] on h3 "Spending" at bounding box center [128, 23] width 30 height 8
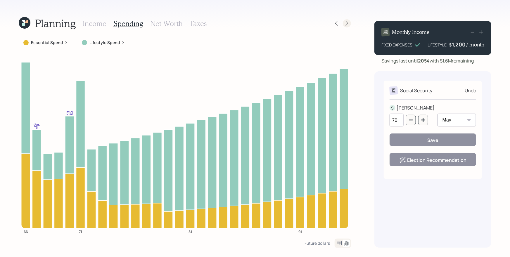
click at [347, 23] on icon at bounding box center [347, 23] width 6 height 6
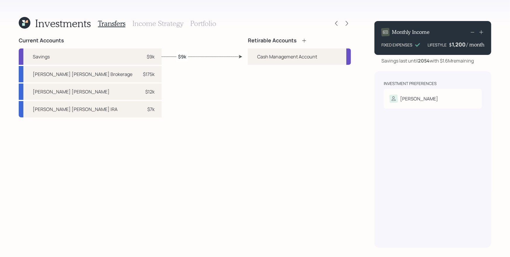
click at [432, 172] on div "Investment Preferences Steve Risk Tolerance: N/A" at bounding box center [432, 159] width 117 height 176
click at [440, 96] on div "Steve" at bounding box center [433, 99] width 86 height 8
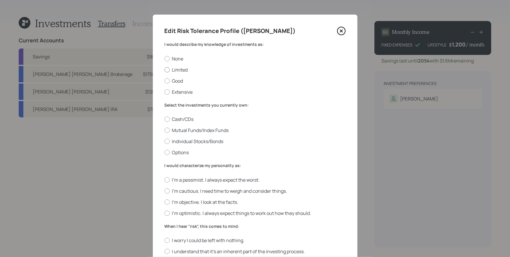
click at [177, 68] on label "Limited" at bounding box center [255, 70] width 181 height 6
click at [165, 70] on input "Limited" at bounding box center [164, 70] width 0 height 0
radio input "true"
click at [181, 129] on label "Mutual Funds/Index Funds" at bounding box center [255, 130] width 181 height 6
click at [165, 130] on input "Mutual Funds/Index Funds" at bounding box center [164, 130] width 0 height 0
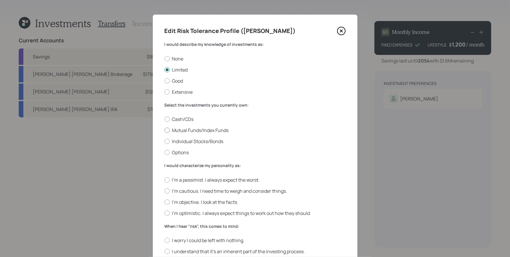
radio input "true"
drag, startPoint x: 202, startPoint y: 200, endPoint x: 230, endPoint y: 189, distance: 30.1
click at [202, 200] on label "I'm objective. I look at the facts." at bounding box center [255, 202] width 181 height 6
click at [165, 202] on input "I'm objective. I look at the facts." at bounding box center [164, 202] width 0 height 0
radio input "true"
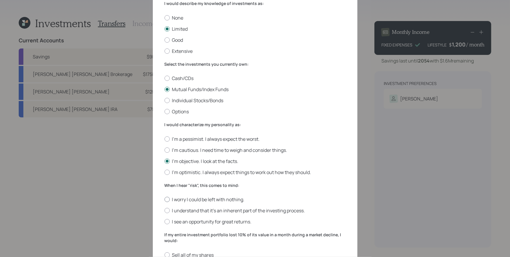
drag, startPoint x: 194, startPoint y: 212, endPoint x: 223, endPoint y: 202, distance: 31.0
click at [194, 212] on label "I understand that it’s an inherent part of the investing process." at bounding box center [255, 210] width 181 height 6
click at [165, 211] on input "I understand that it’s an inherent part of the investing process." at bounding box center [164, 211] width 0 height 0
radio input "true"
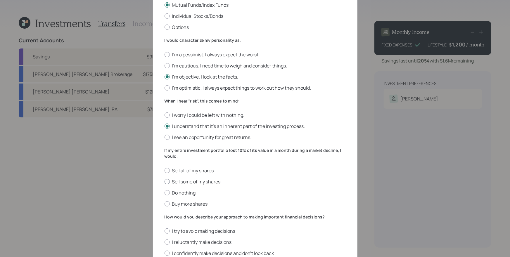
scroll to position [146, 0]
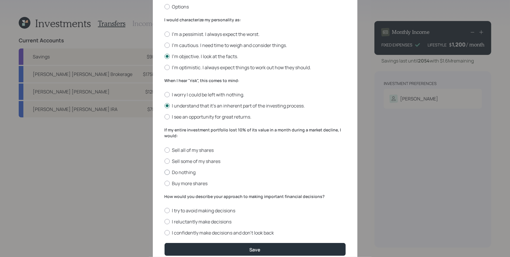
click at [182, 173] on label "Do nothing" at bounding box center [255, 172] width 181 height 6
click at [165, 172] on input "Do nothing" at bounding box center [164, 172] width 0 height 0
radio input "true"
click at [198, 219] on label "I reluctantly make decisions" at bounding box center [255, 222] width 181 height 6
click at [165, 222] on input "I reluctantly make decisions" at bounding box center [164, 222] width 0 height 0
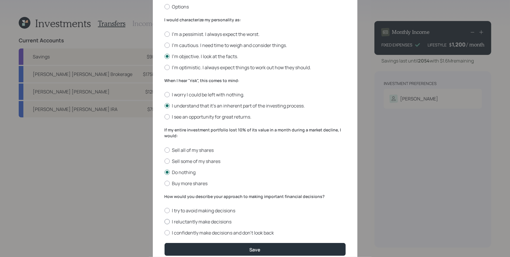
radio input "true"
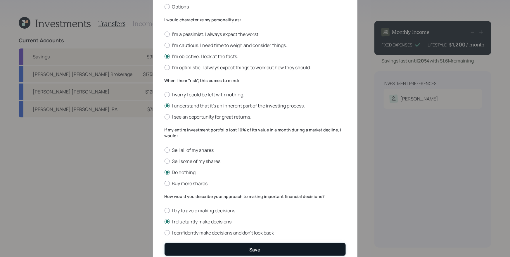
click at [245, 250] on button "Save" at bounding box center [255, 249] width 181 height 13
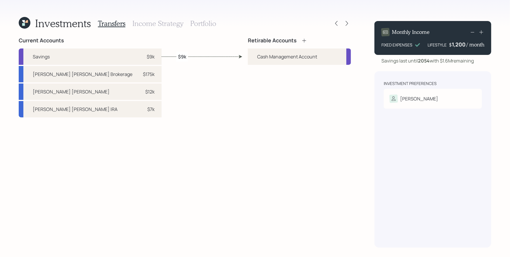
click at [254, 143] on div "Retirable Accounts Cash Management Account" at bounding box center [299, 142] width 103 height 210
click at [305, 43] on div "Retirable Accounts" at bounding box center [277, 40] width 59 height 6
click at [305, 39] on icon at bounding box center [304, 41] width 6 height 6
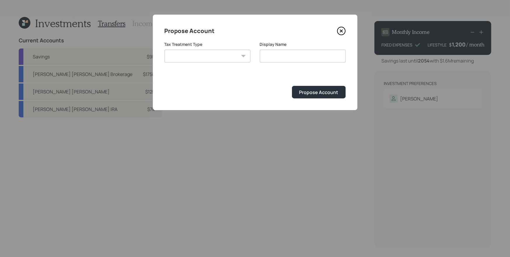
click at [216, 57] on select "Roth Taxable Traditional" at bounding box center [208, 56] width 86 height 13
select select "taxable"
click at [165, 50] on select "Roth Taxable Traditional" at bounding box center [208, 56] width 86 height 13
click at [317, 60] on input "Taxable" at bounding box center [303, 56] width 86 height 13
type input "Taxable Brokerage"
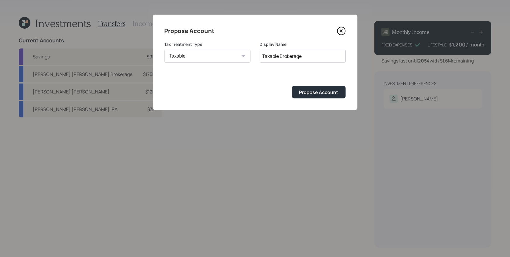
click at [292, 86] on button "Propose Account" at bounding box center [319, 92] width 54 height 13
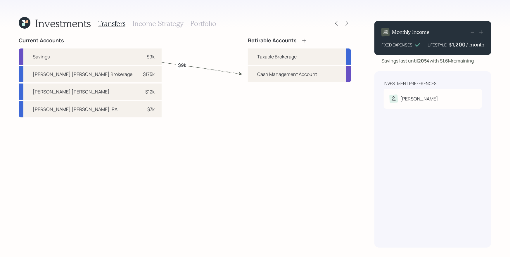
click at [307, 39] on div "Retirable Accounts" at bounding box center [299, 40] width 103 height 6
click at [305, 40] on icon at bounding box center [304, 41] width 6 height 6
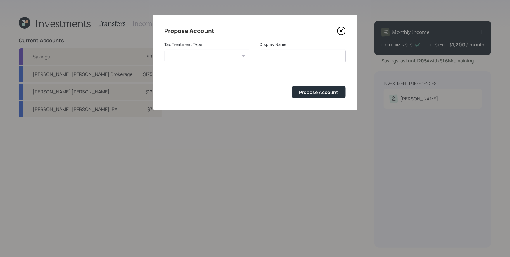
click at [217, 59] on select "Roth Taxable Traditional" at bounding box center [208, 56] width 86 height 13
select select "traditional"
click at [165, 50] on select "Roth Taxable Traditional" at bounding box center [208, 56] width 86 height 13
type input "Traditional"
click at [321, 92] on div "Propose Account" at bounding box center [318, 92] width 39 height 6
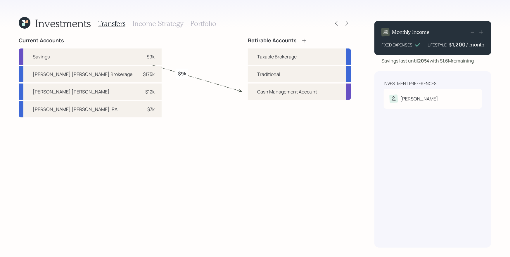
click at [307, 40] on icon at bounding box center [304, 41] width 6 height 6
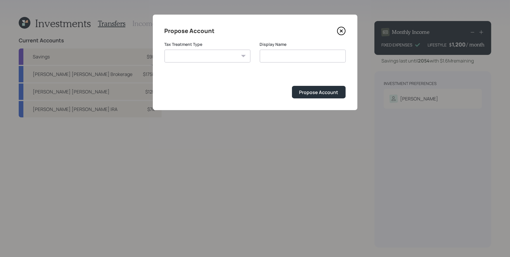
click at [210, 62] on select "Roth Taxable Traditional" at bounding box center [208, 56] width 86 height 13
select select "roth"
click at [165, 50] on select "Roth Taxable Traditional" at bounding box center [208, 56] width 86 height 13
type input "Roth"
click at [327, 94] on div "Propose Account" at bounding box center [318, 92] width 39 height 6
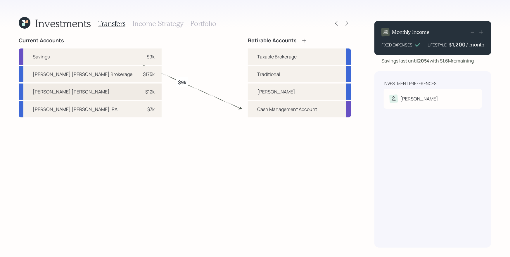
click at [137, 93] on div "$12k" at bounding box center [146, 91] width 18 height 7
click at [264, 73] on div "Traditional" at bounding box center [268, 74] width 23 height 7
select select "888cc60b-6ab8-49d2-b09b-f0d9403075bf"
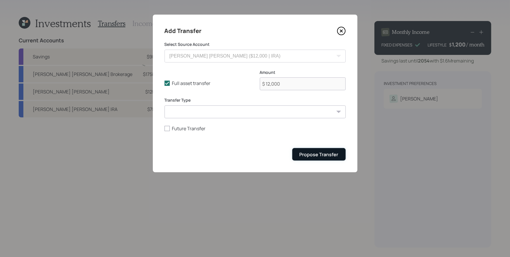
click at [324, 154] on div "Propose Transfer" at bounding box center [319, 154] width 39 height 6
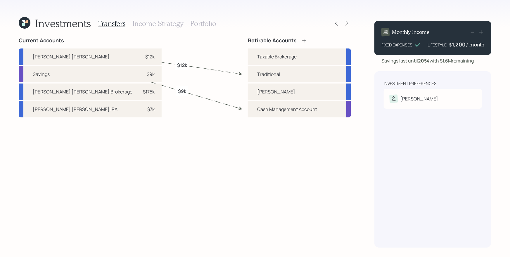
click at [106, 113] on div "Morgan Stanley Roth IRA $7k" at bounding box center [90, 109] width 143 height 16
click at [266, 91] on div "Roth" at bounding box center [276, 91] width 38 height 7
select select "bd0019d1-961f-4eaf-9989-704e7314e87c"
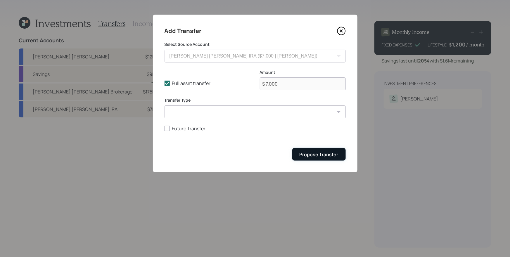
click at [341, 155] on button "Propose Transfer" at bounding box center [318, 154] width 53 height 13
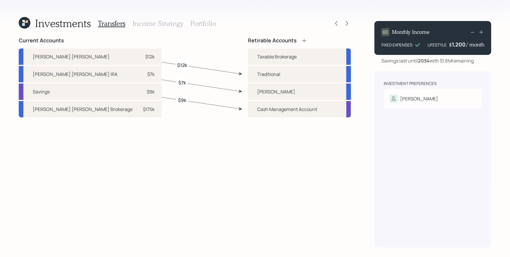
click at [264, 185] on div "Retirable Accounts Taxable Brokerage Traditional Roth Cash Management Account" at bounding box center [299, 142] width 103 height 210
click at [108, 113] on div "Morgan Stanley Brokerage $175k" at bounding box center [90, 109] width 143 height 16
click at [282, 56] on div "Taxable Brokerage" at bounding box center [276, 56] width 39 height 7
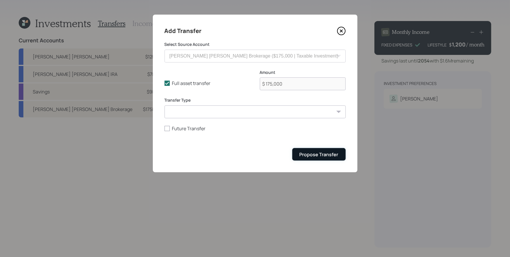
drag, startPoint x: 323, startPoint y: 158, endPoint x: 319, endPoint y: 155, distance: 4.8
click at [320, 155] on div "Propose Transfer" at bounding box center [319, 154] width 39 height 6
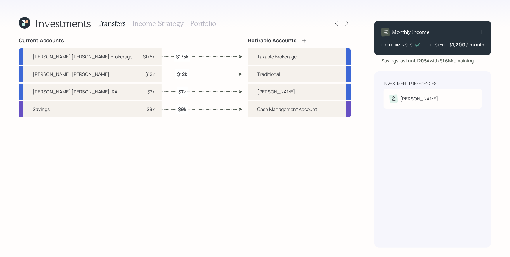
click at [145, 24] on h3 "Income Strategy" at bounding box center [157, 23] width 51 height 8
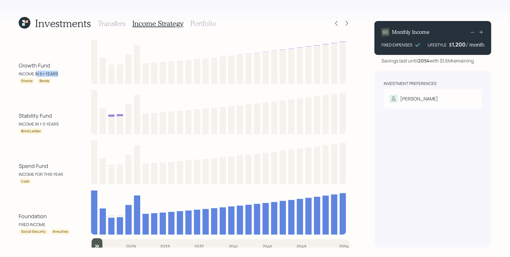
drag, startPoint x: 40, startPoint y: 74, endPoint x: 60, endPoint y: 75, distance: 19.3
click at [60, 75] on div "Growth Fund INCOME IN 6+ YEARS" at bounding box center [45, 69] width 53 height 15
drag, startPoint x: 96, startPoint y: 243, endPoint x: 113, endPoint y: 243, distance: 17.0
type input "2027"
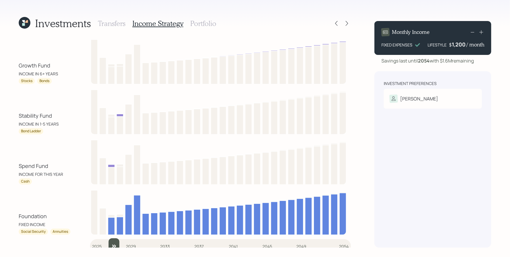
click at [113, 243] on input "slider" at bounding box center [220, 246] width 261 height 16
click at [59, 176] on div "INCOME FOR THIS YEAR" at bounding box center [41, 174] width 44 height 6
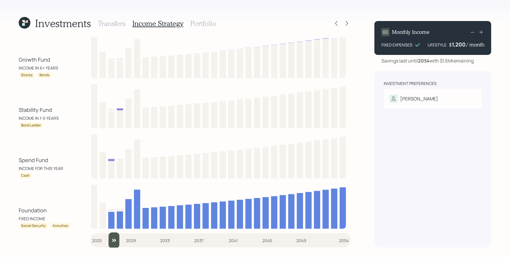
scroll to position [6, 0]
click at [366, 26] on div "Investments Transfers Income Strategy Portfolio Growth Fund INCOME IN 6+ YEARS …" at bounding box center [255, 128] width 510 height 257
click at [294, 24] on div "Investments Transfers Income Strategy Portfolio" at bounding box center [185, 23] width 332 height 14
click at [203, 25] on h3 "Portfolio" at bounding box center [203, 23] width 26 height 8
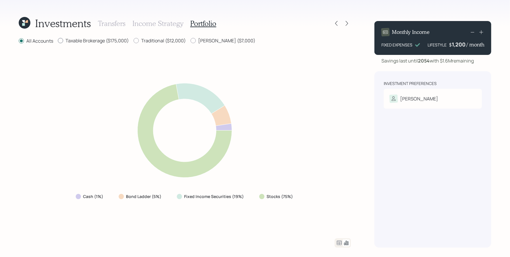
click at [112, 42] on label "Taxable Brokerage ($175,000)" at bounding box center [93, 40] width 71 height 6
click at [58, 41] on input "Taxable Brokerage ($175,000)" at bounding box center [58, 41] width 0 height 0
radio input "true"
radio input "false"
click at [151, 41] on label "Traditional ($12,000)" at bounding box center [160, 40] width 52 height 6
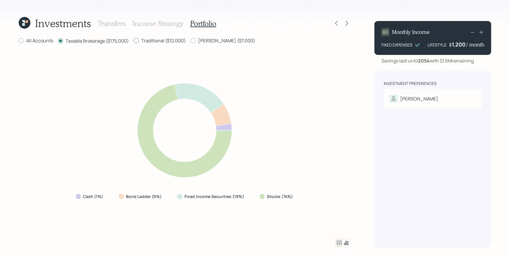
click at [134, 41] on input "Traditional ($12,000)" at bounding box center [133, 41] width 0 height 0
radio input "true"
radio input "false"
click at [201, 43] on label "Roth ($7,000)" at bounding box center [223, 40] width 65 height 6
click at [191, 41] on input "Roth ($7,000)" at bounding box center [190, 41] width 0 height 0
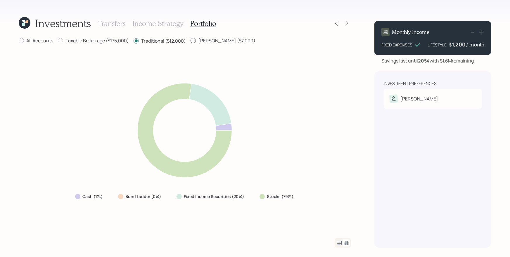
radio input "true"
click at [169, 41] on label "Traditional ($12,000)" at bounding box center [160, 40] width 52 height 6
click at [134, 41] on input "Traditional ($12,000)" at bounding box center [133, 41] width 0 height 0
radio input "true"
radio input "false"
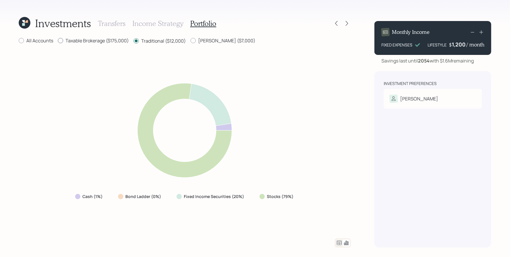
click at [113, 38] on label "Taxable Brokerage ($175,000)" at bounding box center [93, 40] width 71 height 6
click at [58, 41] on input "Taxable Brokerage ($175,000)" at bounding box center [58, 41] width 0 height 0
radio input "true"
radio input "false"
click at [45, 40] on label "All Accounts" at bounding box center [36, 40] width 34 height 6
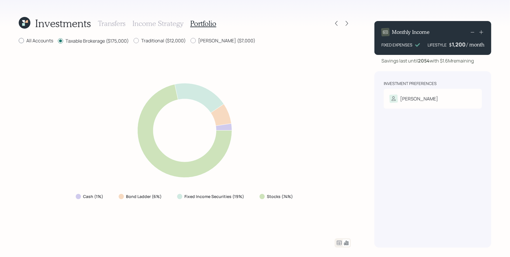
click at [19, 41] on input "All Accounts" at bounding box center [18, 41] width 0 height 0
radio input "true"
drag, startPoint x: 127, startPoint y: 198, endPoint x: 154, endPoint y: 200, distance: 27.9
click at [154, 200] on div "Bond Ladder (5%)" at bounding box center [140, 196] width 53 height 11
click at [154, 205] on div "Cash (1%) Bond Ladder (5%) Fixed Income Securities (19%) Stocks (75%)" at bounding box center [185, 142] width 332 height 180
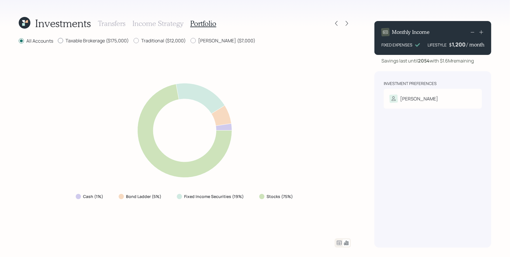
click at [94, 42] on label "Taxable Brokerage ($175,000)" at bounding box center [93, 40] width 71 height 6
click at [58, 41] on input "Taxable Brokerage ($175,000)" at bounding box center [58, 41] width 0 height 0
radio input "true"
radio input "false"
click at [162, 39] on label "Traditional ($12,000)" at bounding box center [160, 40] width 52 height 6
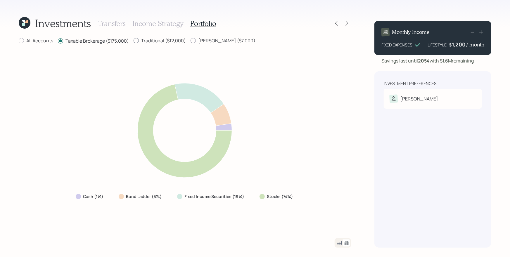
click at [134, 41] on input "Traditional ($12,000)" at bounding box center [133, 41] width 0 height 0
radio input "true"
radio input "false"
click at [210, 42] on label "Roth ($7,000)" at bounding box center [223, 40] width 65 height 6
click at [191, 41] on input "Roth ($7,000)" at bounding box center [190, 41] width 0 height 0
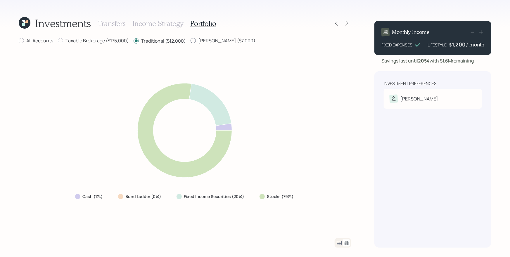
radio input "true"
click at [170, 43] on label "Traditional ($12,000)" at bounding box center [160, 40] width 52 height 6
click at [134, 41] on input "Traditional ($12,000)" at bounding box center [133, 41] width 0 height 0
radio input "true"
click at [215, 40] on label "Roth ($7,000)" at bounding box center [223, 40] width 65 height 6
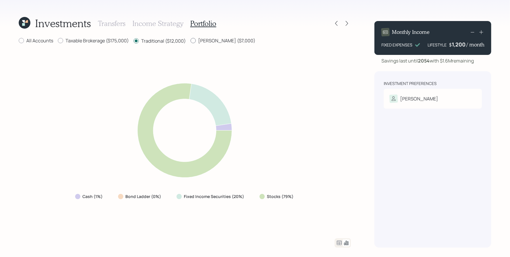
click at [191, 41] on input "Roth ($7,000)" at bounding box center [190, 41] width 0 height 0
radio input "true"
click at [171, 43] on label "Traditional ($12,000)" at bounding box center [160, 40] width 52 height 6
click at [134, 41] on input "Traditional ($12,000)" at bounding box center [133, 41] width 0 height 0
radio input "true"
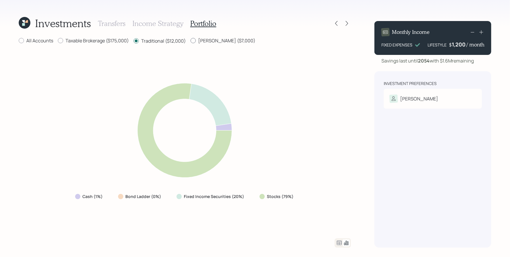
click at [200, 41] on label "Roth ($7,000)" at bounding box center [223, 40] width 65 height 6
click at [191, 41] on input "Roth ($7,000)" at bounding box center [190, 41] width 0 height 0
radio input "true"
click at [167, 42] on label "Traditional ($12,000)" at bounding box center [160, 40] width 52 height 6
click at [134, 41] on input "Traditional ($12,000)" at bounding box center [133, 41] width 0 height 0
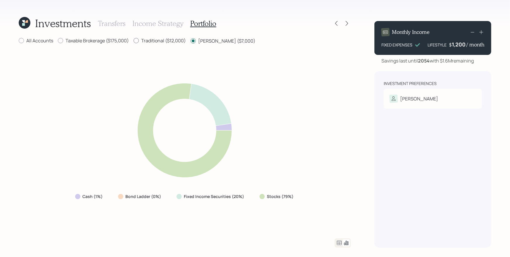
radio input "true"
radio input "false"
click at [109, 42] on label "Taxable Brokerage ($175,000)" at bounding box center [93, 40] width 71 height 6
click at [58, 41] on input "Taxable Brokerage ($175,000)" at bounding box center [58, 41] width 0 height 0
radio input "true"
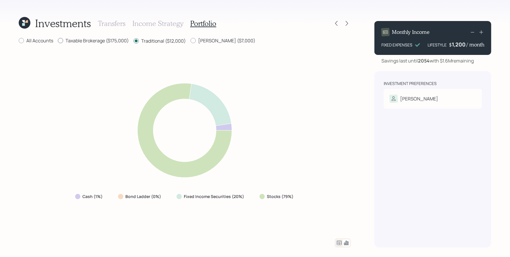
radio input "false"
click at [303, 87] on div "Cash (1%) Bond Ladder (6%) Fixed Income Securities (19%) Stocks (74%)" at bounding box center [185, 142] width 332 height 180
click at [339, 244] on icon at bounding box center [339, 243] width 5 height 4
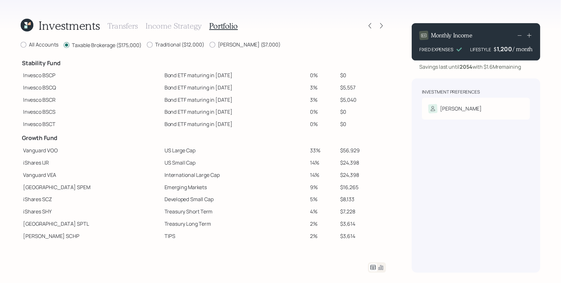
scroll to position [35, 0]
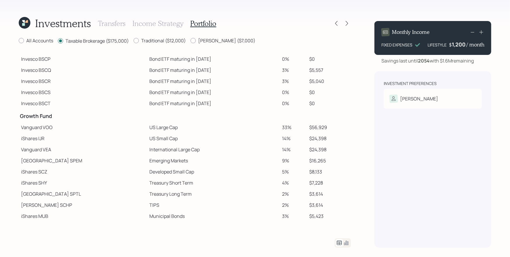
click at [360, 18] on div "Investments Transfers Income Strategy Portfolio All Accounts Taxable Brokerage …" at bounding box center [255, 128] width 510 height 257
click at [349, 22] on icon at bounding box center [347, 23] width 6 height 6
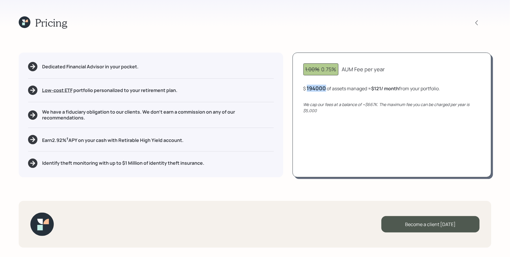
drag, startPoint x: 307, startPoint y: 89, endPoint x: 326, endPoint y: 89, distance: 19.0
click at [326, 89] on div "$ 194000 of assets managed ≈ $121 / month from your portfolio ." at bounding box center [371, 88] width 137 height 7
click at [323, 70] on div "1.00% 0.75%" at bounding box center [320, 69] width 31 height 8
drag, startPoint x: 321, startPoint y: 70, endPoint x: 337, endPoint y: 72, distance: 15.6
click at [337, 72] on div "1.00% 0.75%" at bounding box center [320, 69] width 35 height 12
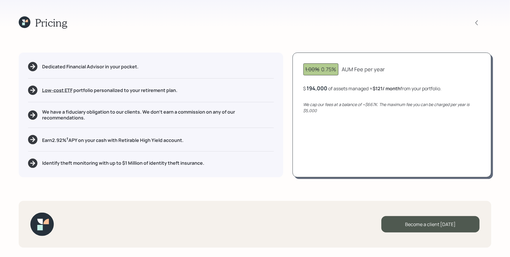
click at [342, 79] on div "1.00% 0.75% AUM Fee per year $ 194,000 of assets managed ≈ $121 / month from yo…" at bounding box center [392, 115] width 199 height 124
click at [324, 87] on div "194,000" at bounding box center [317, 88] width 21 height 7
click at [324, 87] on div "194000" at bounding box center [316, 88] width 19 height 7
click at [350, 113] on div "We cap our fees at a balance of ~$667K. The maximum fee you can be charged per …" at bounding box center [391, 107] width 177 height 12
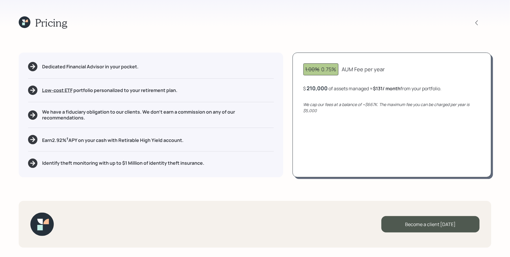
click at [317, 87] on div "210,000" at bounding box center [317, 88] width 21 height 7
click at [353, 122] on div "1.00% 0.75% AUM Fee per year $ 180000 of assets managed ≈ $131 / month from you…" at bounding box center [392, 115] width 199 height 124
drag, startPoint x: 378, startPoint y: 90, endPoint x: 387, endPoint y: 92, distance: 9.2
click at [387, 92] on div "1.00% 0.75% AUM Fee per year $ 180,000 of assets managed ≈ $113 / month from yo…" at bounding box center [392, 115] width 199 height 124
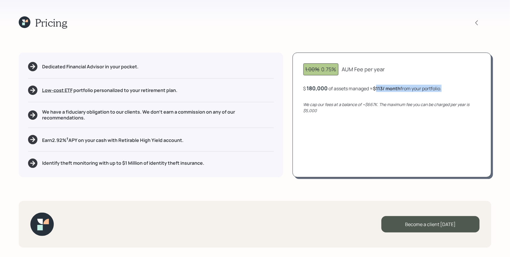
click at [383, 90] on b "$113 / month" at bounding box center [386, 88] width 27 height 6
click at [319, 90] on div "180,000" at bounding box center [317, 88] width 21 height 7
click at [319, 90] on div "180000" at bounding box center [317, 88] width 20 height 7
click at [380, 138] on div "1.00% 0.75% AUM Fee per year $ 194000 of assets managed ≈ $113 / month from you…" at bounding box center [392, 115] width 199 height 124
drag, startPoint x: 368, startPoint y: 105, endPoint x: 376, endPoint y: 105, distance: 7.6
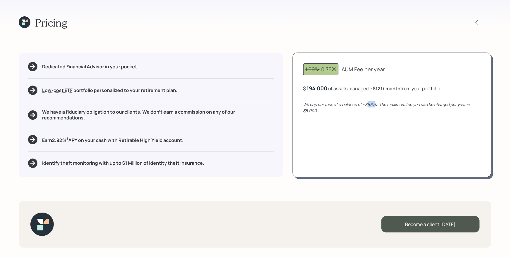
click at [376, 105] on icon "We cap our fees at a balance of ~$667K. The maximum fee you can be charged per …" at bounding box center [386, 108] width 166 height 12
click at [319, 86] on div "194,000" at bounding box center [317, 88] width 21 height 7
click at [319, 86] on div "194000" at bounding box center [316, 88] width 19 height 7
click at [393, 134] on div "1.00% 0.75% AUM Fee per year $ 750000 of assets managed ≈ $121 / month from you…" at bounding box center [392, 115] width 199 height 124
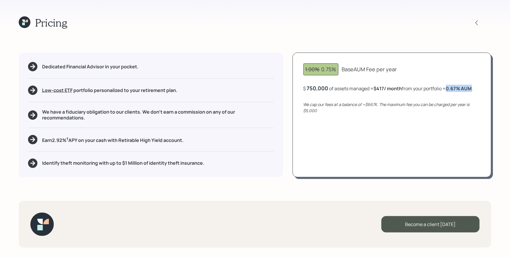
drag, startPoint x: 449, startPoint y: 89, endPoint x: 475, endPoint y: 88, distance: 25.4
click at [473, 88] on div "$ 750,000 of assets managed ≈ $417 / month from your portfolio ≈ 0.67 % AUM ." at bounding box center [388, 88] width 170 height 7
click at [322, 87] on div "750,000" at bounding box center [318, 88] width 22 height 7
click at [322, 87] on div "750000" at bounding box center [317, 88] width 20 height 7
click at [379, 131] on div "1.00% 0.75% AUM Fee per year $ 194,000 of assets managed ≈ $121 / month from yo…" at bounding box center [392, 115] width 199 height 124
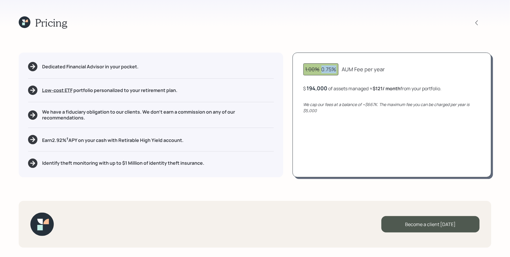
drag, startPoint x: 321, startPoint y: 70, endPoint x: 335, endPoint y: 70, distance: 14.0
click at [335, 69] on div "1.00% 0.75%" at bounding box center [320, 69] width 31 height 8
click at [338, 108] on div "We cap our fees at a balance of ~$667K. The maximum fee you can be charged per …" at bounding box center [391, 107] width 177 height 12
click at [252, 160] on div "Identify theft monitoring with up to $1 Million of identity theft insurance." at bounding box center [151, 163] width 246 height 9
drag, startPoint x: 53, startPoint y: 140, endPoint x: 79, endPoint y: 141, distance: 25.4
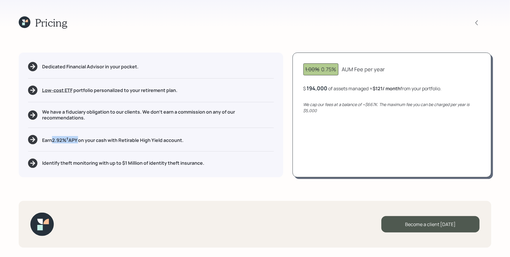
click at [79, 141] on h5 "Earn 2.92 % † APY on your cash with Retirable High Yield account." at bounding box center [112, 139] width 141 height 7
click at [82, 148] on div "Dedicated Financial Advisor in your pocket. Low-cost ETF Retirable uses diversi…" at bounding box center [151, 115] width 264 height 124
click at [254, 185] on div "Pricing Dedicated Financial Advisor in your pocket. Low-cost ETF Retirable uses…" at bounding box center [255, 128] width 510 height 257
click at [201, 145] on div "Dedicated Financial Advisor in your pocket. Low-cost ETF Retirable uses diversi…" at bounding box center [151, 115] width 264 height 124
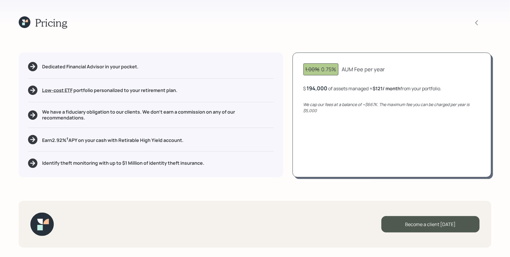
click at [26, 23] on icon at bounding box center [25, 22] width 12 height 12
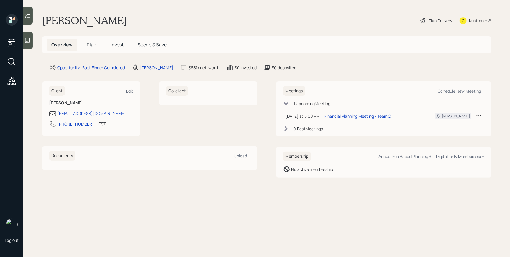
click at [467, 61] on main "Steve Spatafora Plan Delivery Kustomer Overview Plan Invest Spend & Save Opport…" at bounding box center [266, 128] width 487 height 257
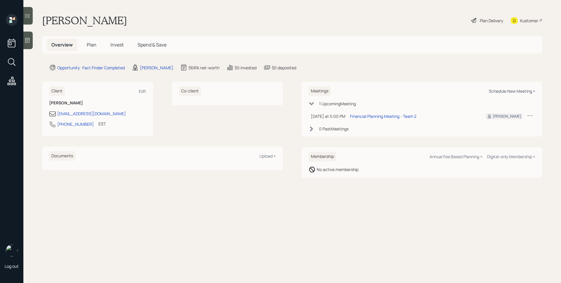
click at [511, 92] on div "Schedule New Meeting +" at bounding box center [512, 91] width 46 height 6
select select "d946c976-65aa-4529-ac9d-02c4f1114fc0"
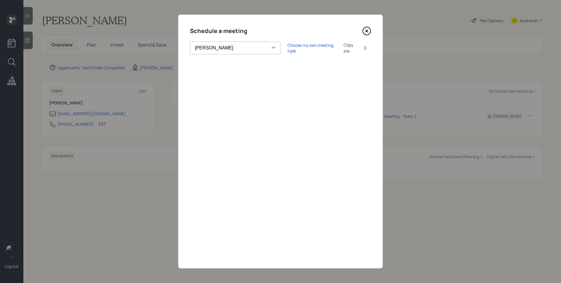
click at [369, 30] on icon at bounding box center [366, 31] width 9 height 9
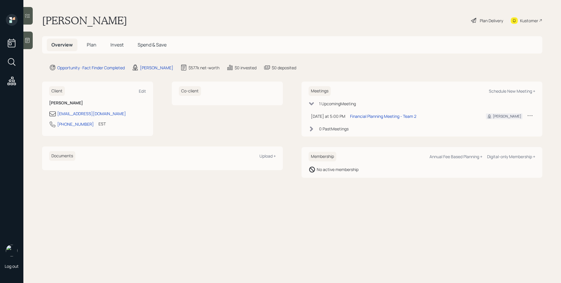
click at [509, 94] on div "Meetings Schedule New Meeting +" at bounding box center [422, 91] width 227 height 10
click at [509, 91] on div "Schedule New Meeting +" at bounding box center [512, 91] width 46 height 6
select select "d946c976-65aa-4529-ac9d-02c4f1114fc0"
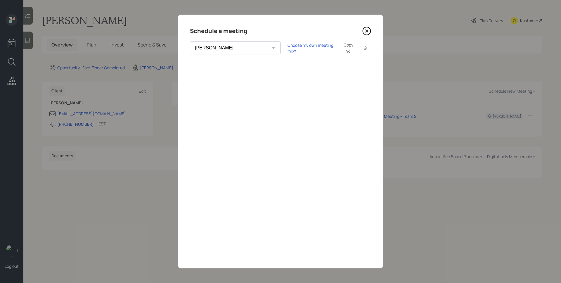
click at [370, 30] on icon at bounding box center [366, 31] width 9 height 9
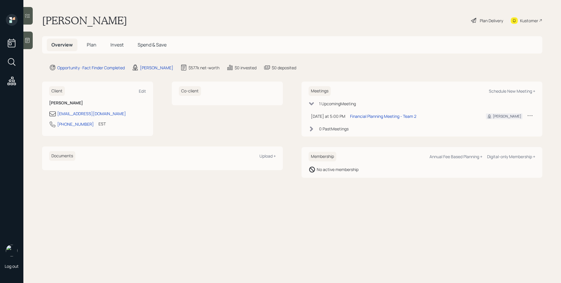
click at [326, 239] on main "Steve Spatafora Plan Delivery Kustomer Overview Plan Invest Spend & Save Opport…" at bounding box center [292, 141] width 538 height 283
drag, startPoint x: 87, startPoint y: 42, endPoint x: 221, endPoint y: 60, distance: 134.6
click at [87, 42] on span "Plan" at bounding box center [92, 44] width 10 height 6
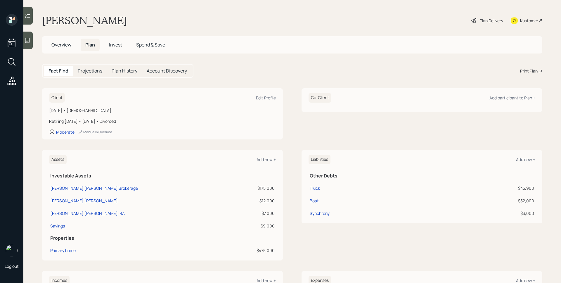
click at [533, 69] on div "Print Plan" at bounding box center [529, 71] width 18 height 6
